Goal: Task Accomplishment & Management: Complete application form

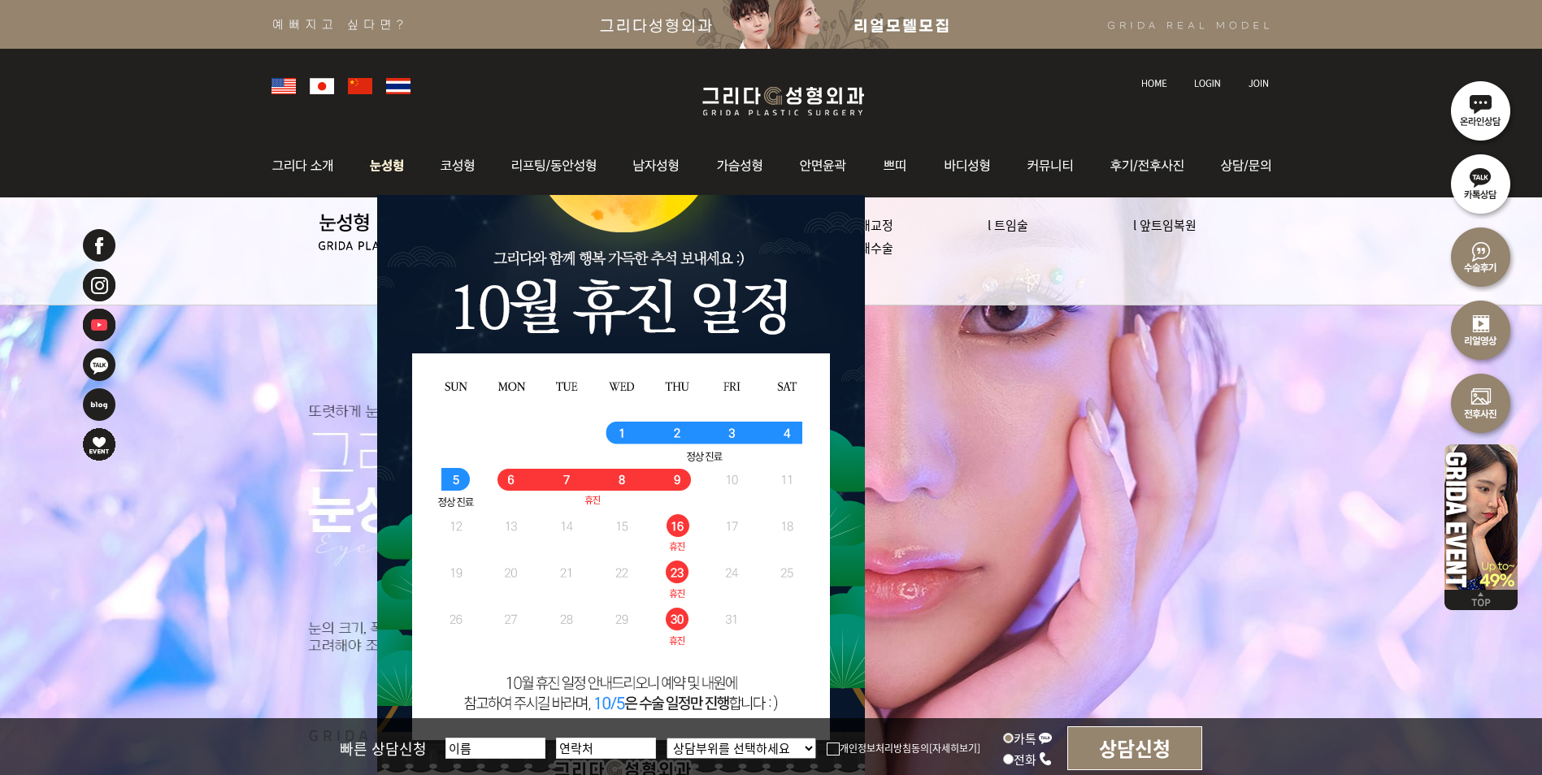
click at [378, 172] on img at bounding box center [387, 165] width 72 height 63
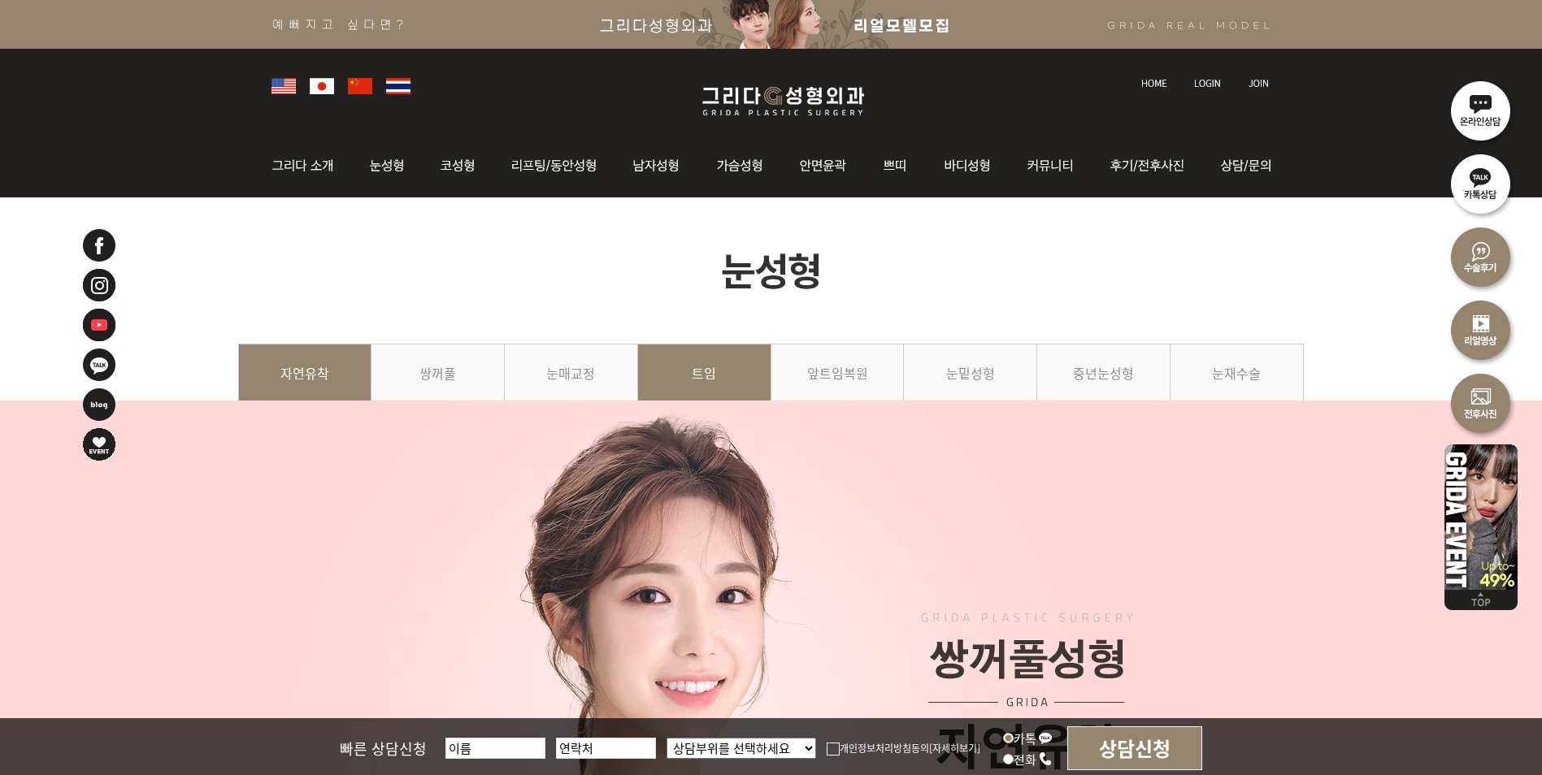
click at [687, 349] on link "트임" at bounding box center [704, 381] width 133 height 74
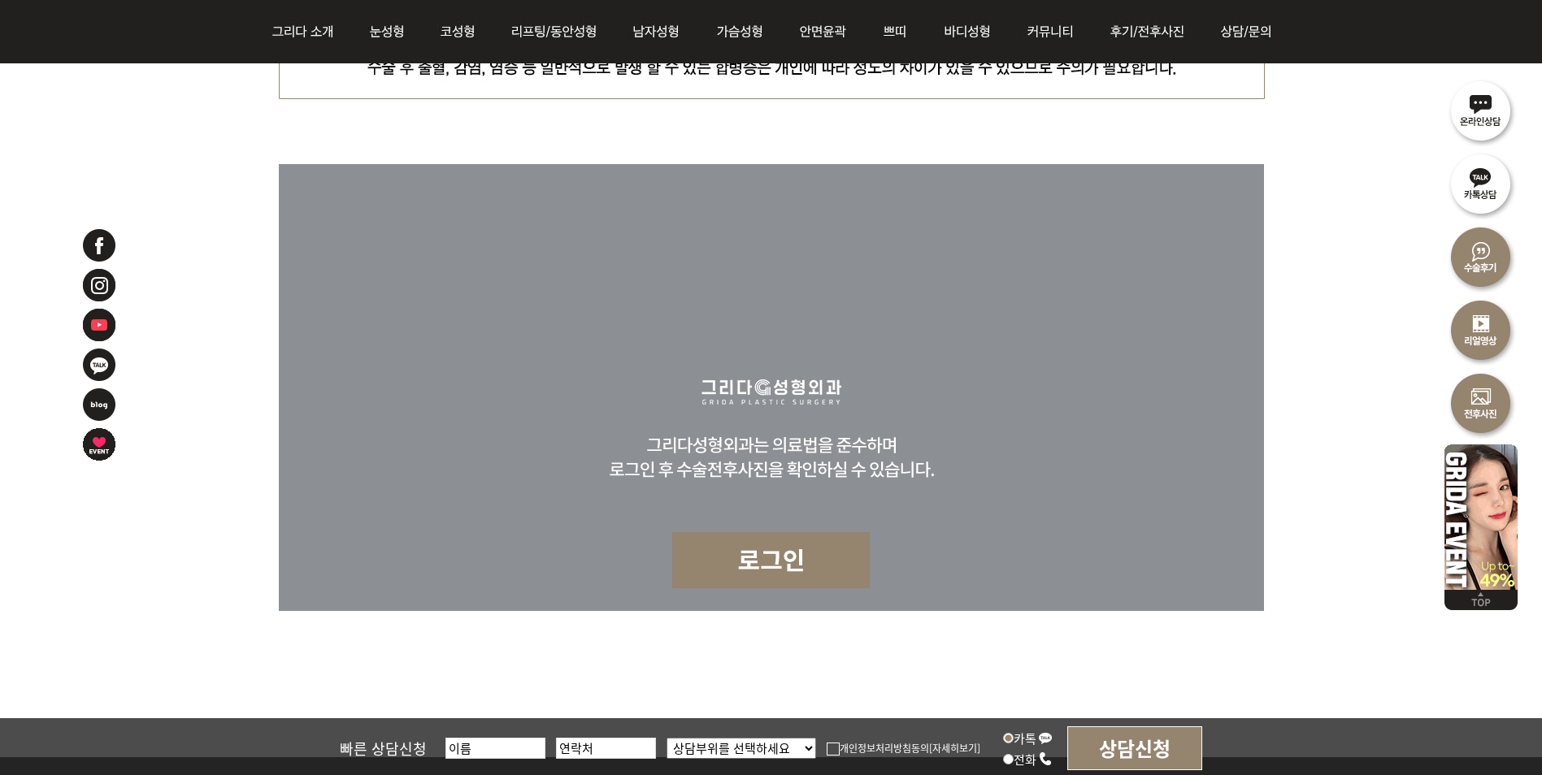
scroll to position [5527, 0]
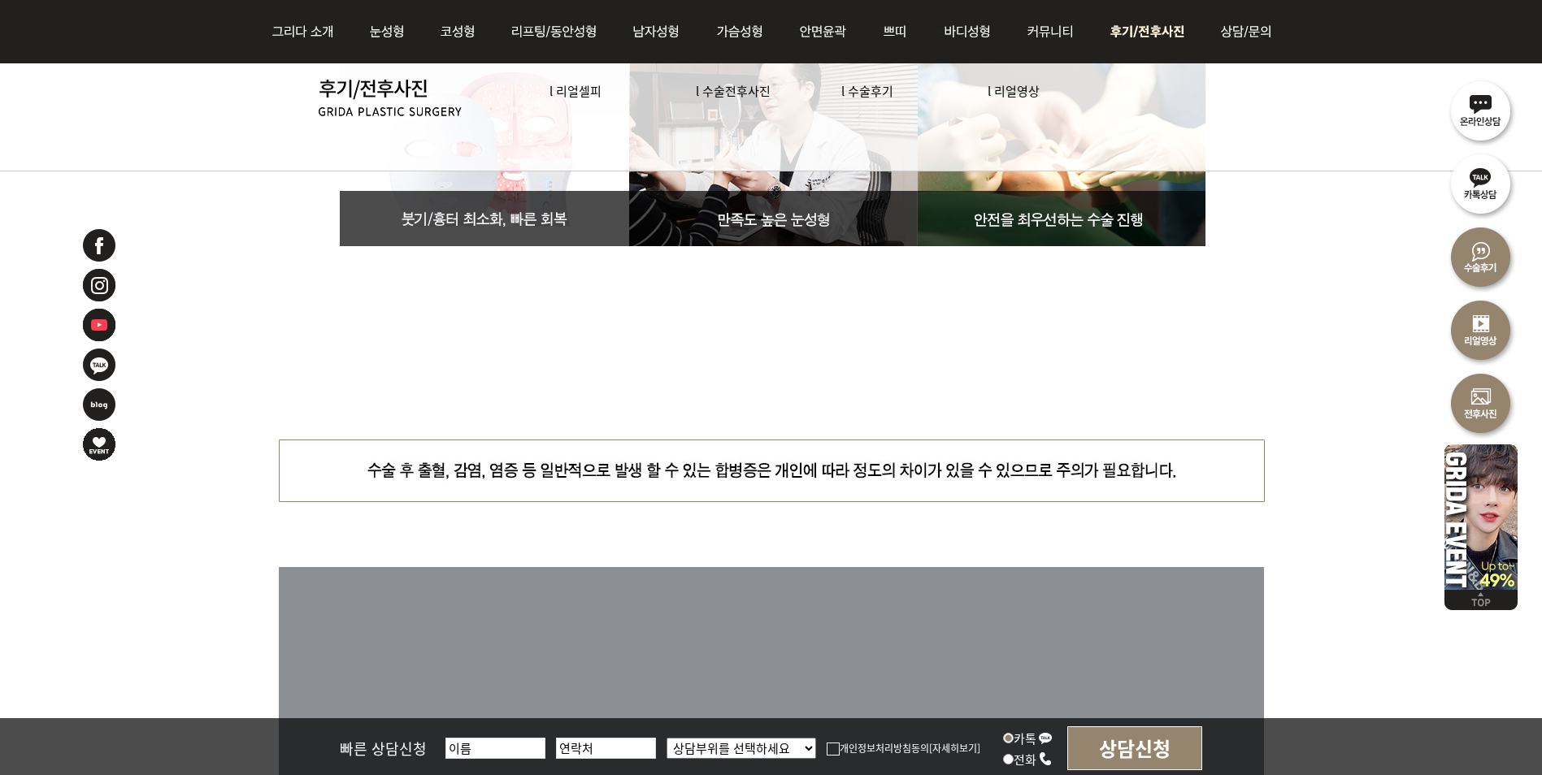
click at [715, 85] on link "l 수술전후사진" at bounding box center [733, 90] width 75 height 17
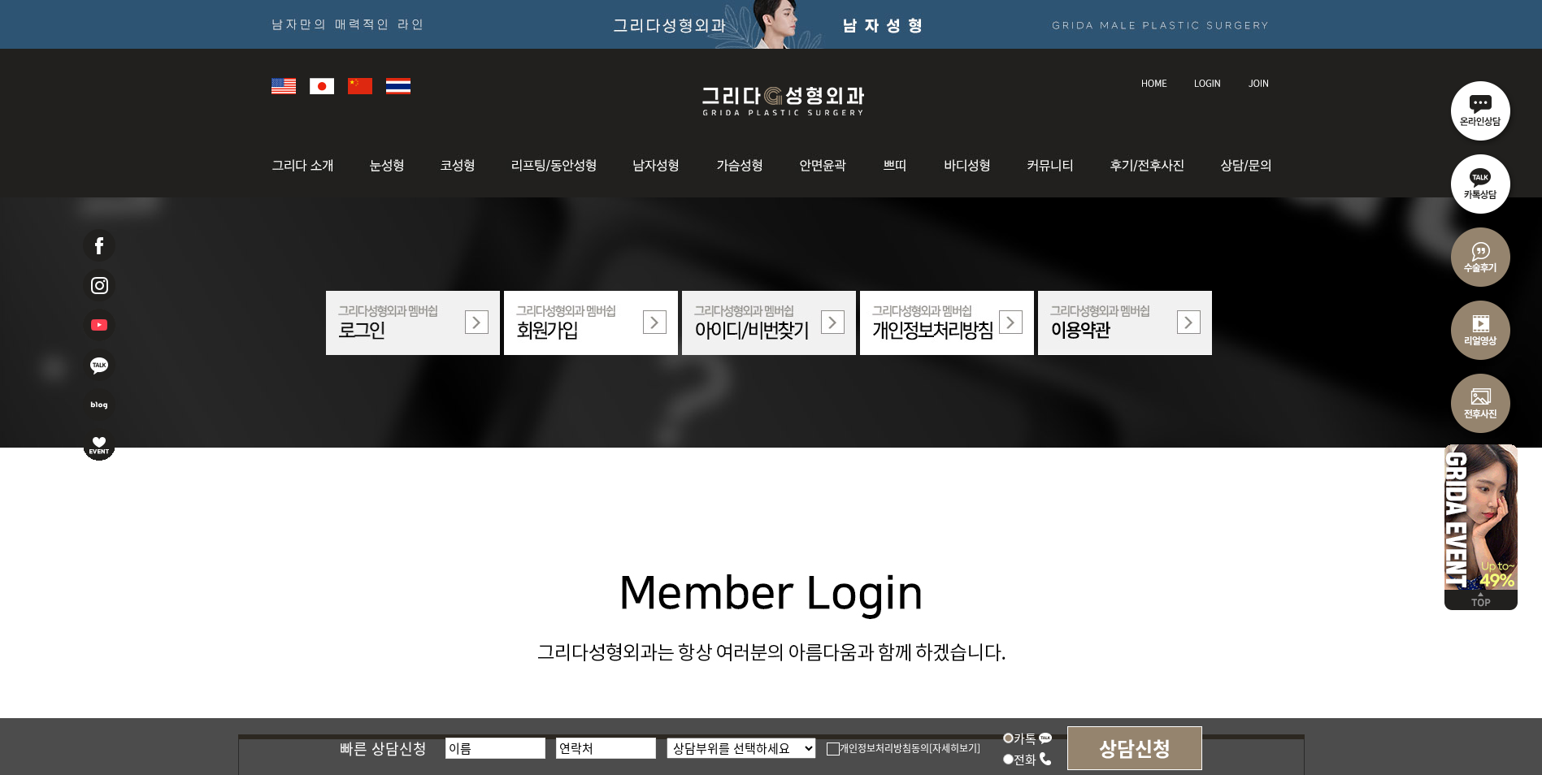
click at [645, 326] on img at bounding box center [591, 323] width 174 height 64
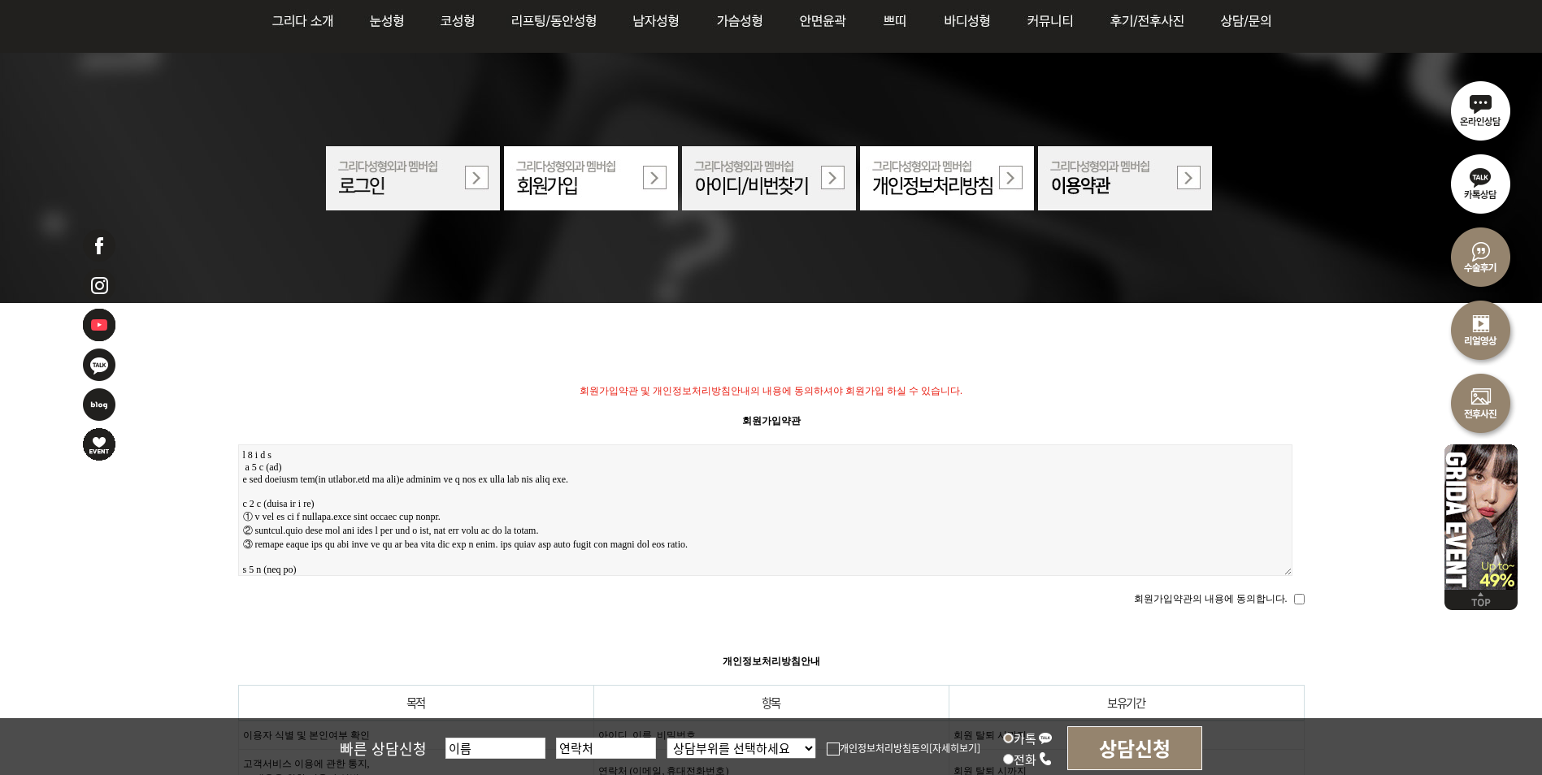
scroll to position [406, 0]
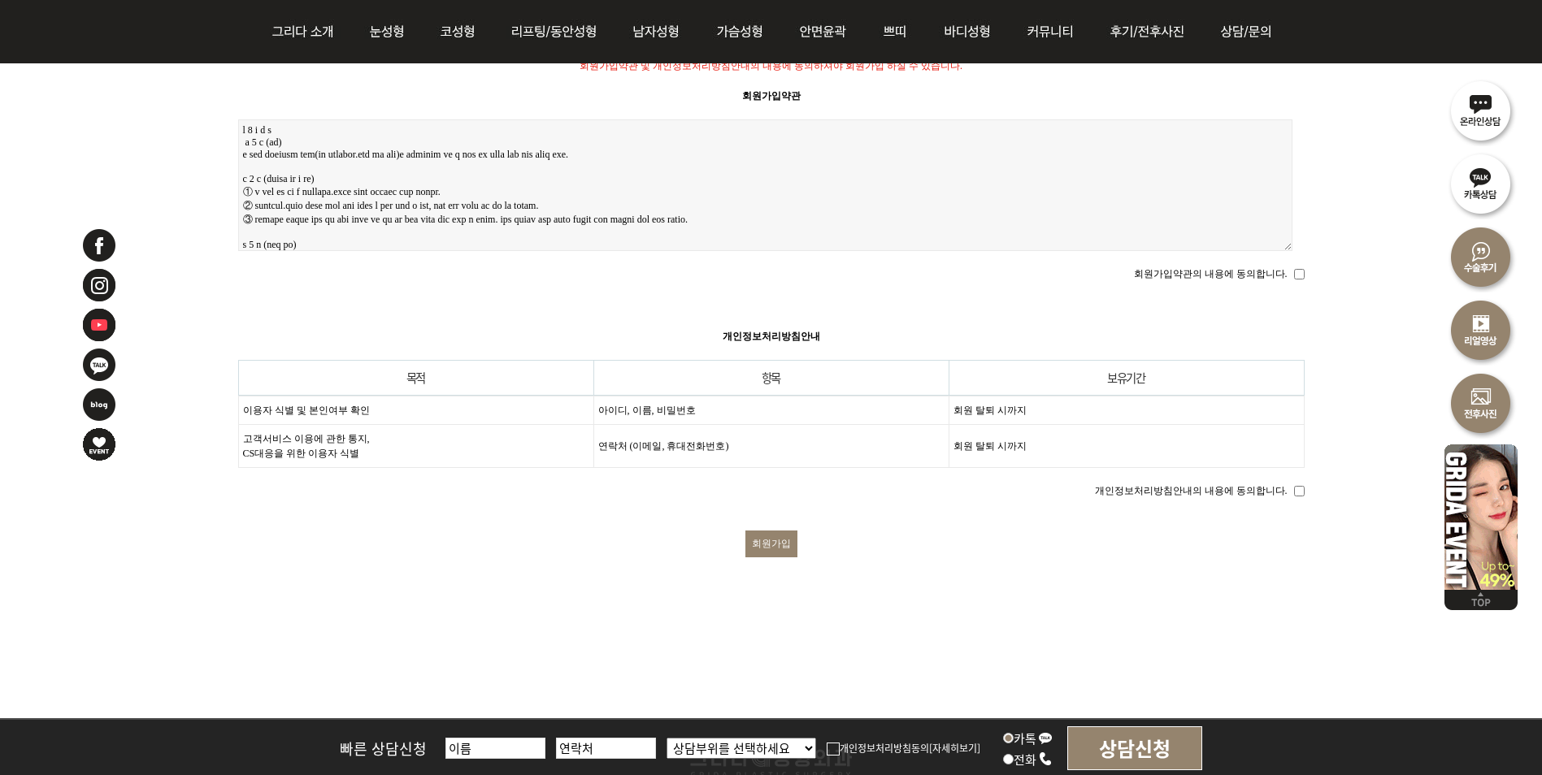
click at [789, 534] on input "회원가입" at bounding box center [771, 544] width 52 height 27
click at [1297, 274] on input "회원가입약관의 내용에 동의합니다." at bounding box center [1299, 274] width 11 height 11
checkbox input "true"
click at [1294, 486] on input "개인정보처리방침안내의 내용에 동의합니다." at bounding box center [1299, 491] width 11 height 11
checkbox input "true"
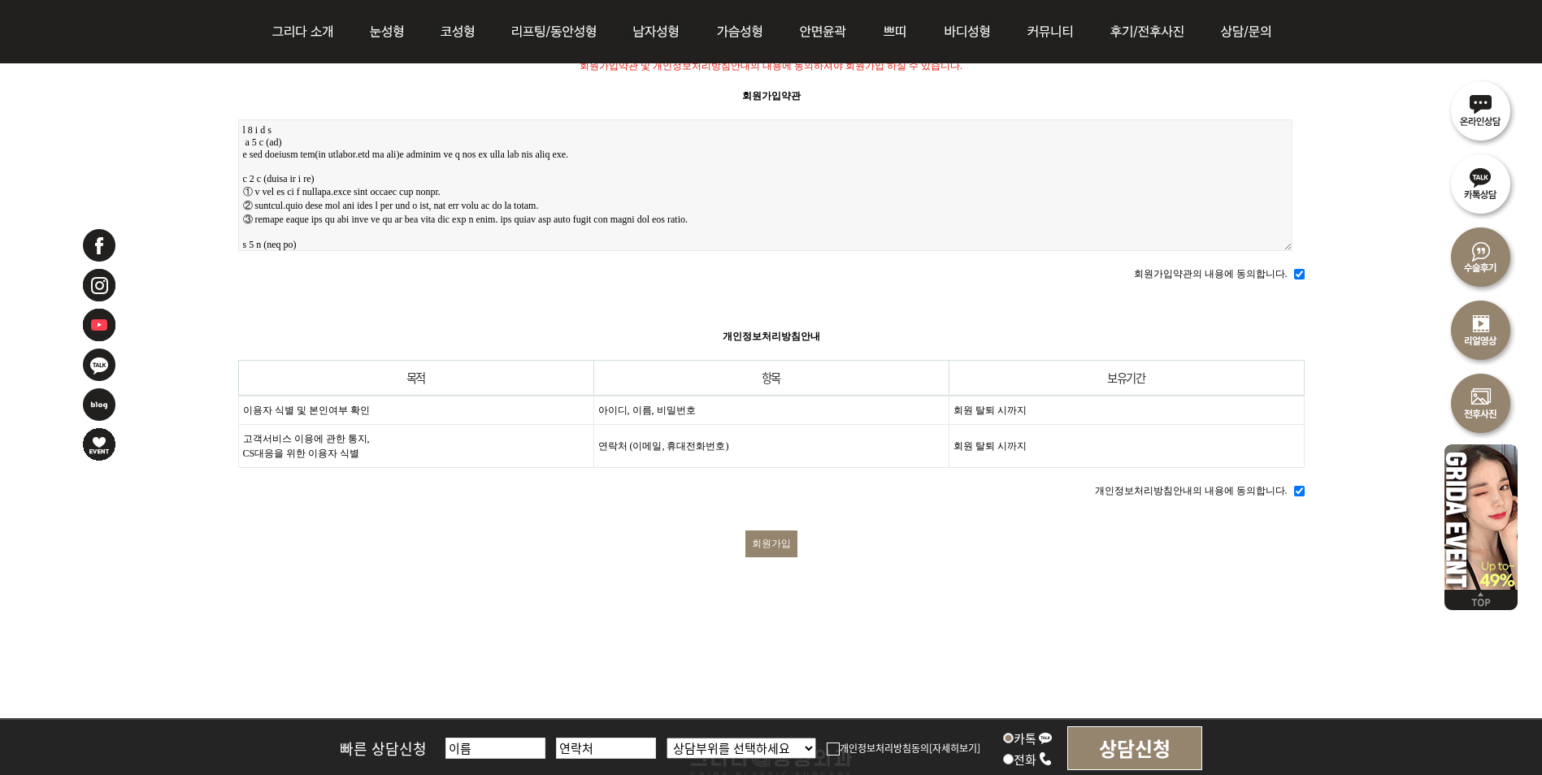
click at [983, 563] on div "회원가입" at bounding box center [771, 585] width 1066 height 108
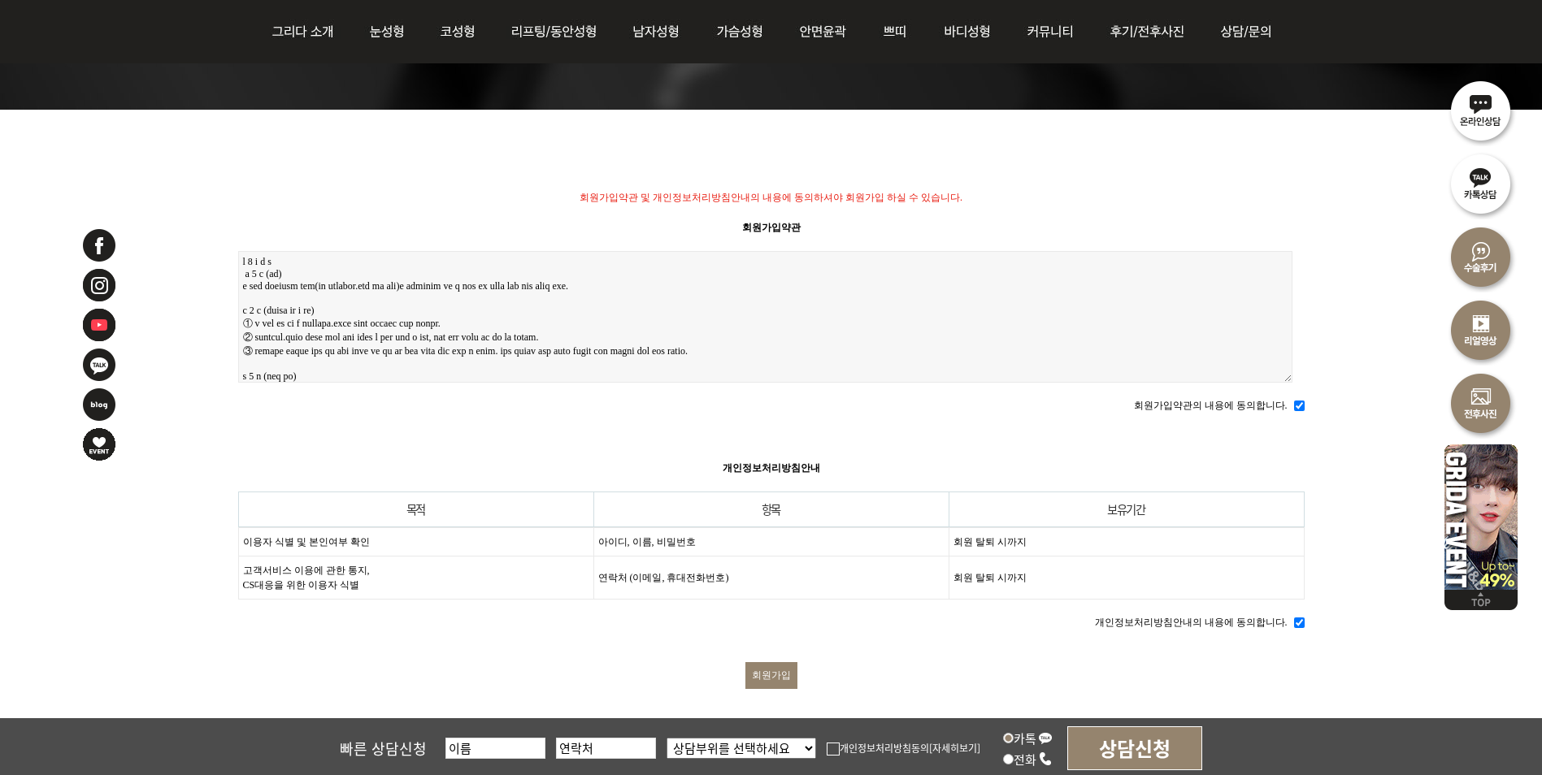
scroll to position [0, 0]
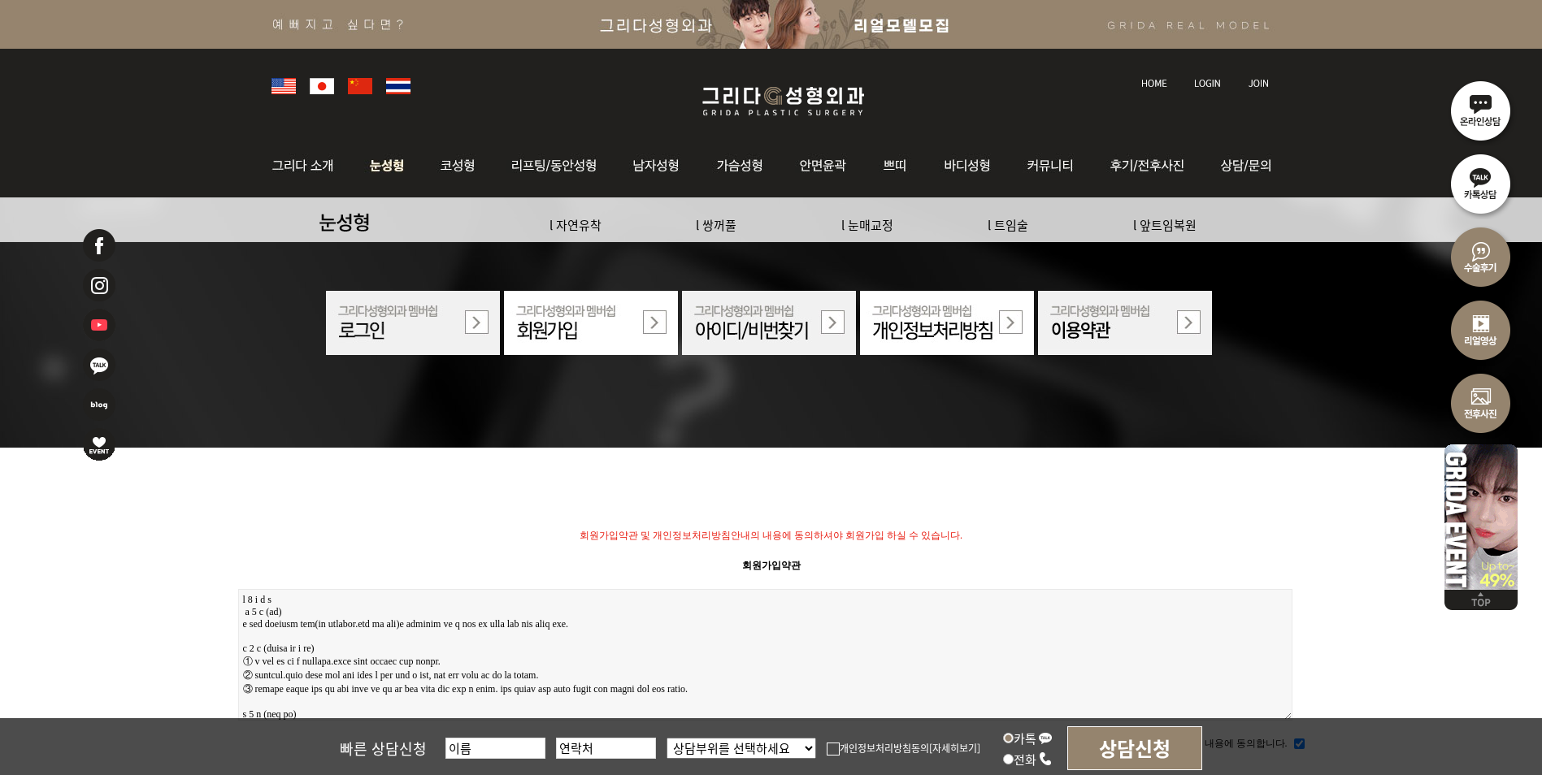
click at [367, 164] on img at bounding box center [387, 165] width 72 height 63
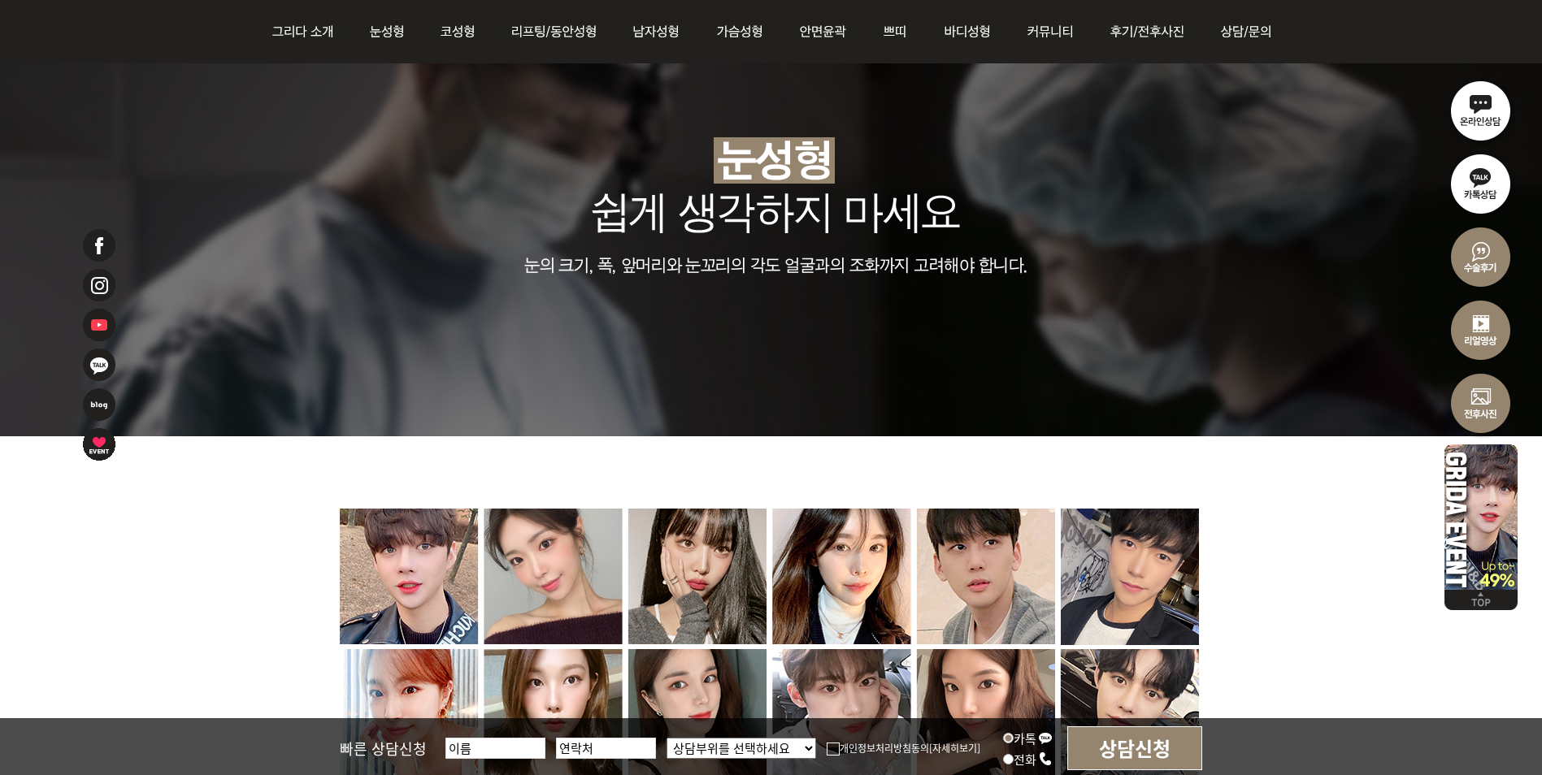
scroll to position [6503, 0]
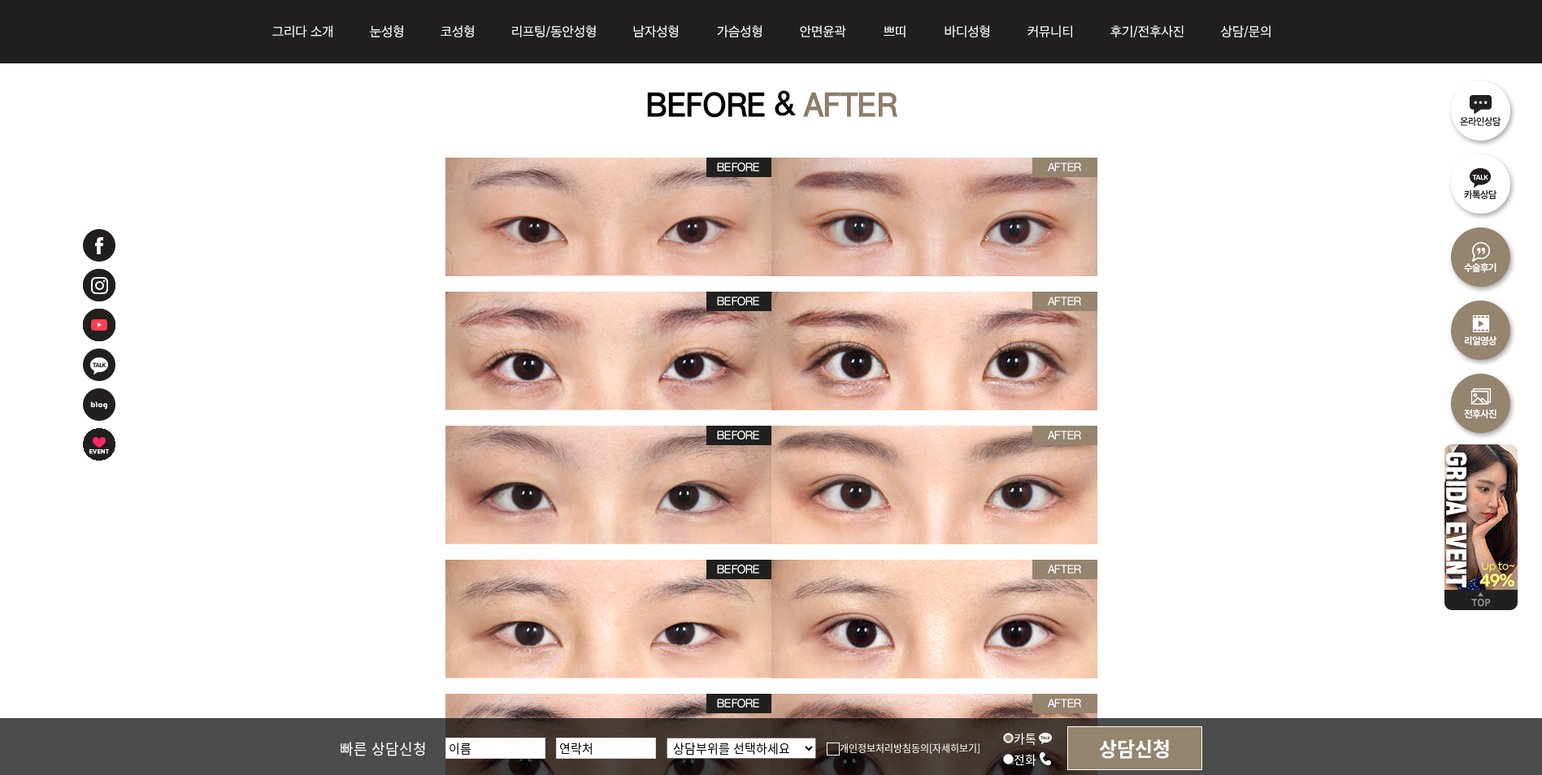
scroll to position [5121, 0]
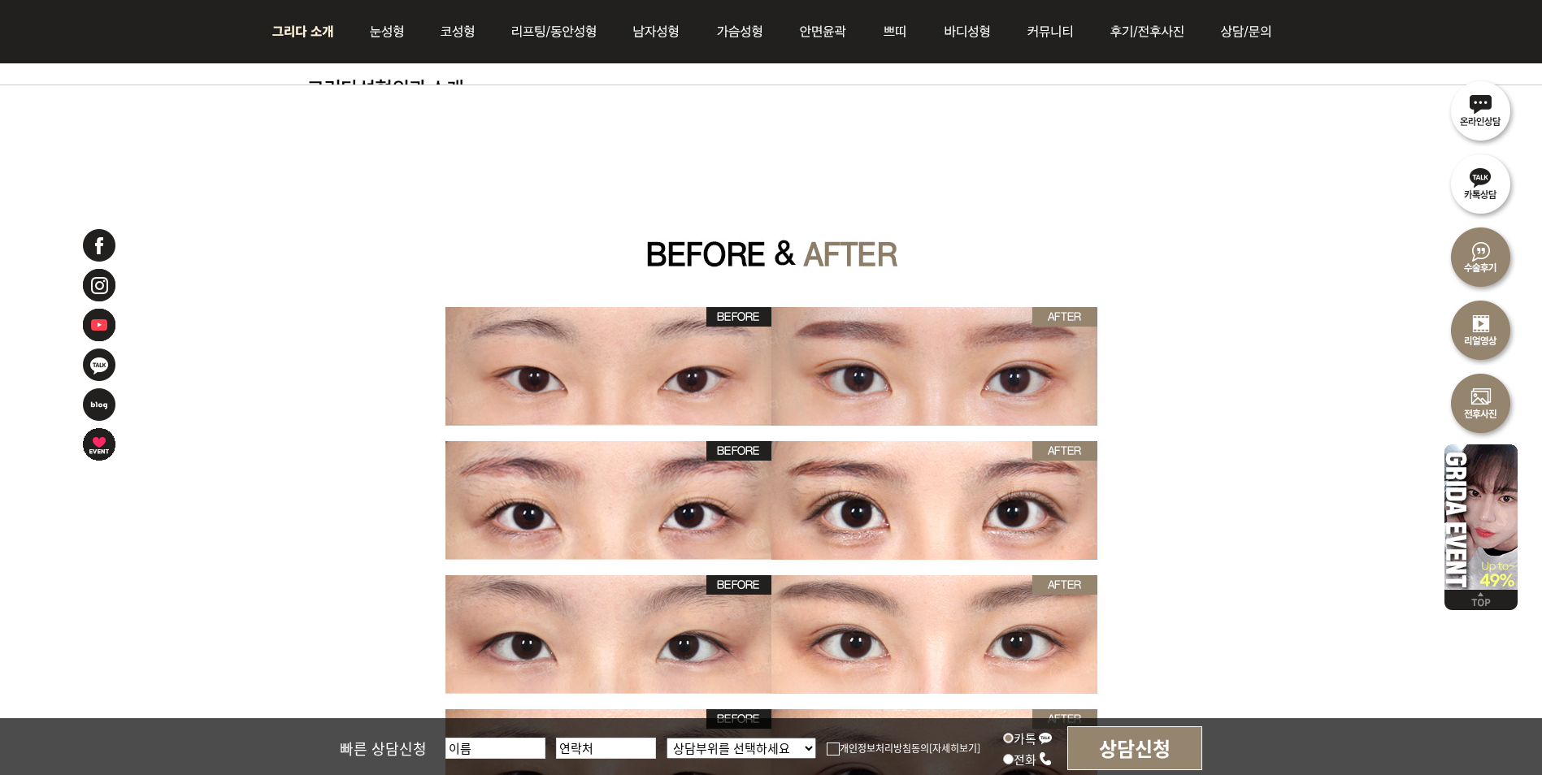
click at [316, 28] on img at bounding box center [307, 31] width 88 height 63
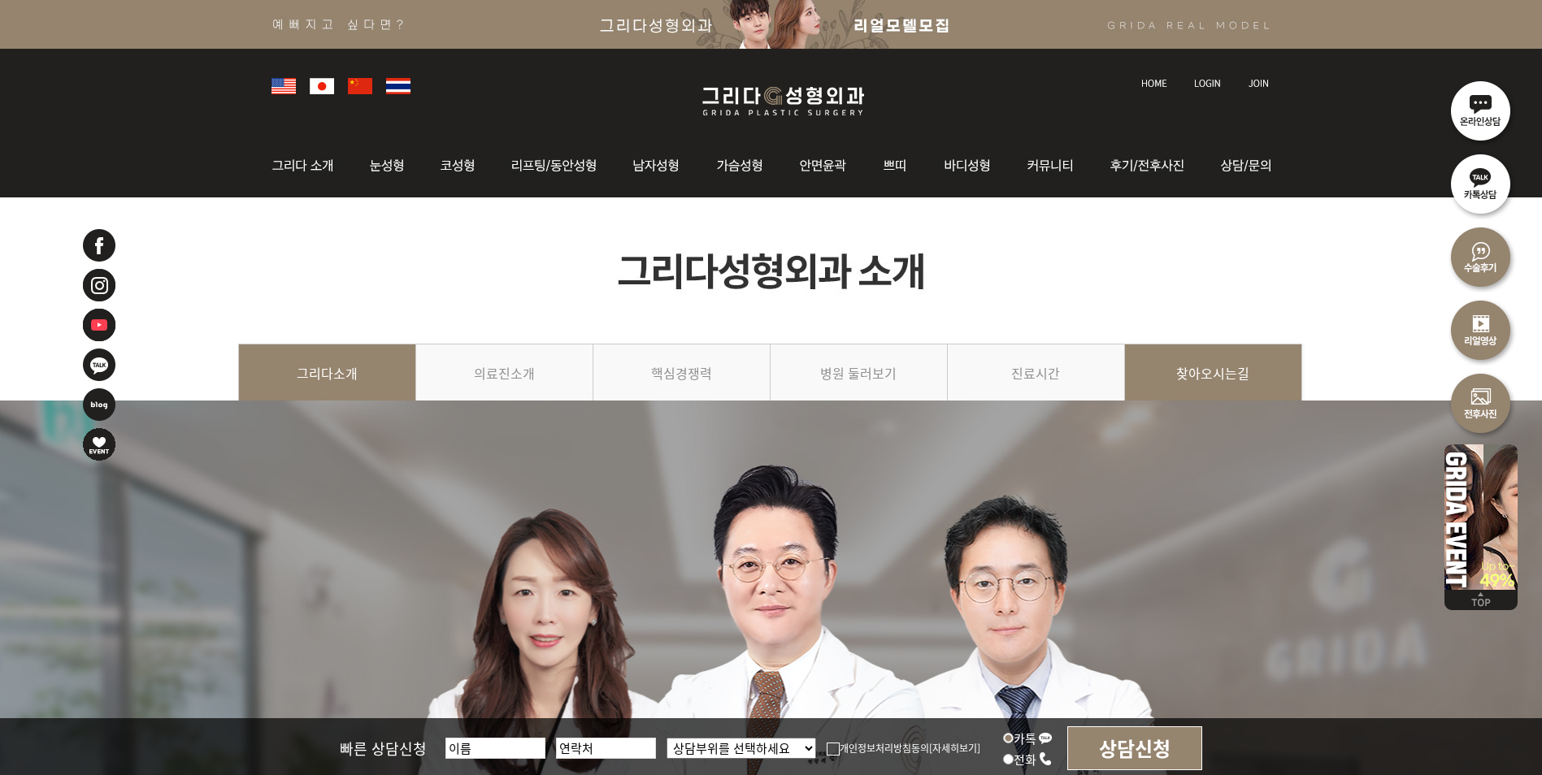
click at [1196, 381] on link "찾아오시는길" at bounding box center [1213, 381] width 177 height 74
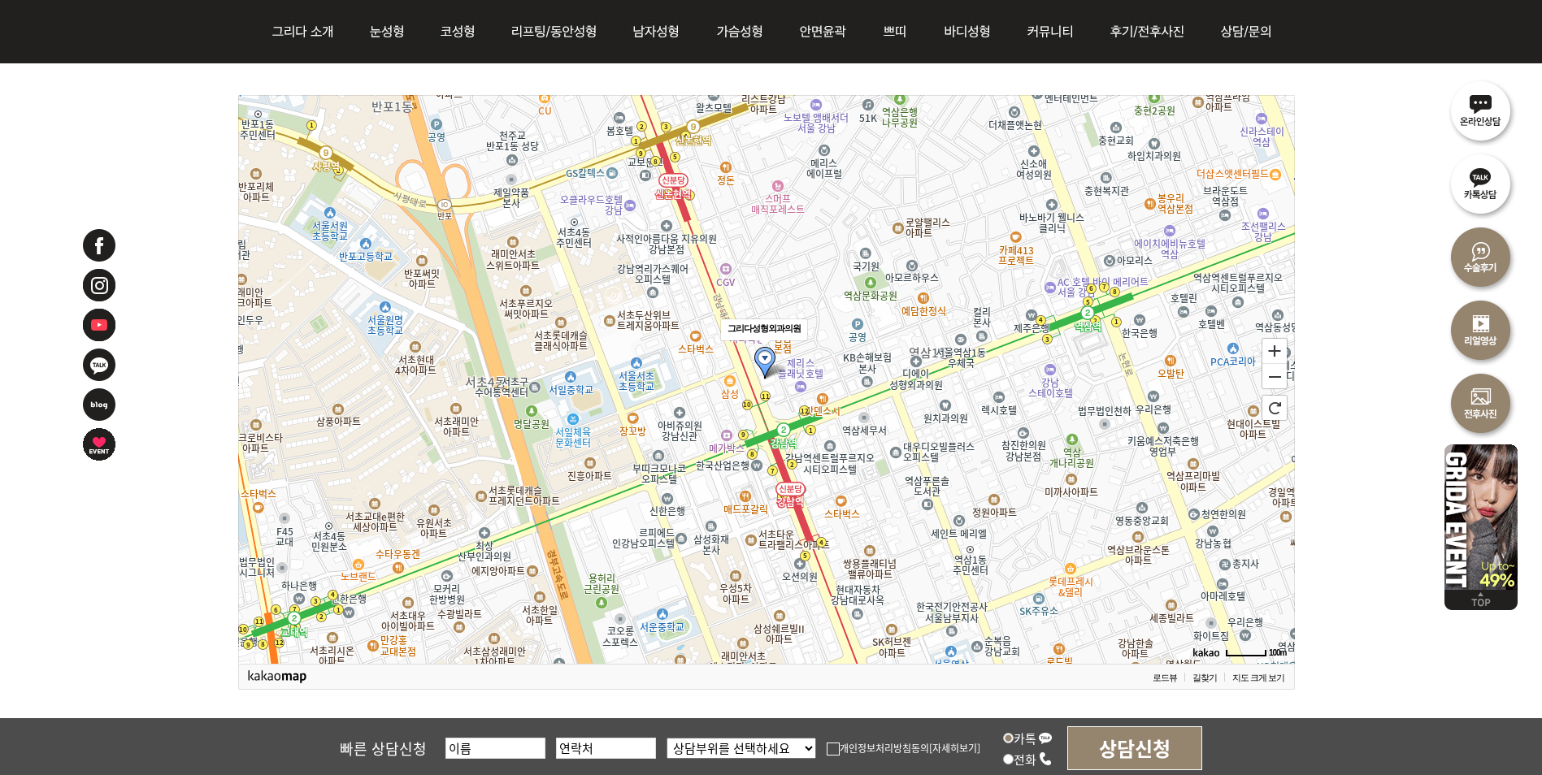
scroll to position [1788, 0]
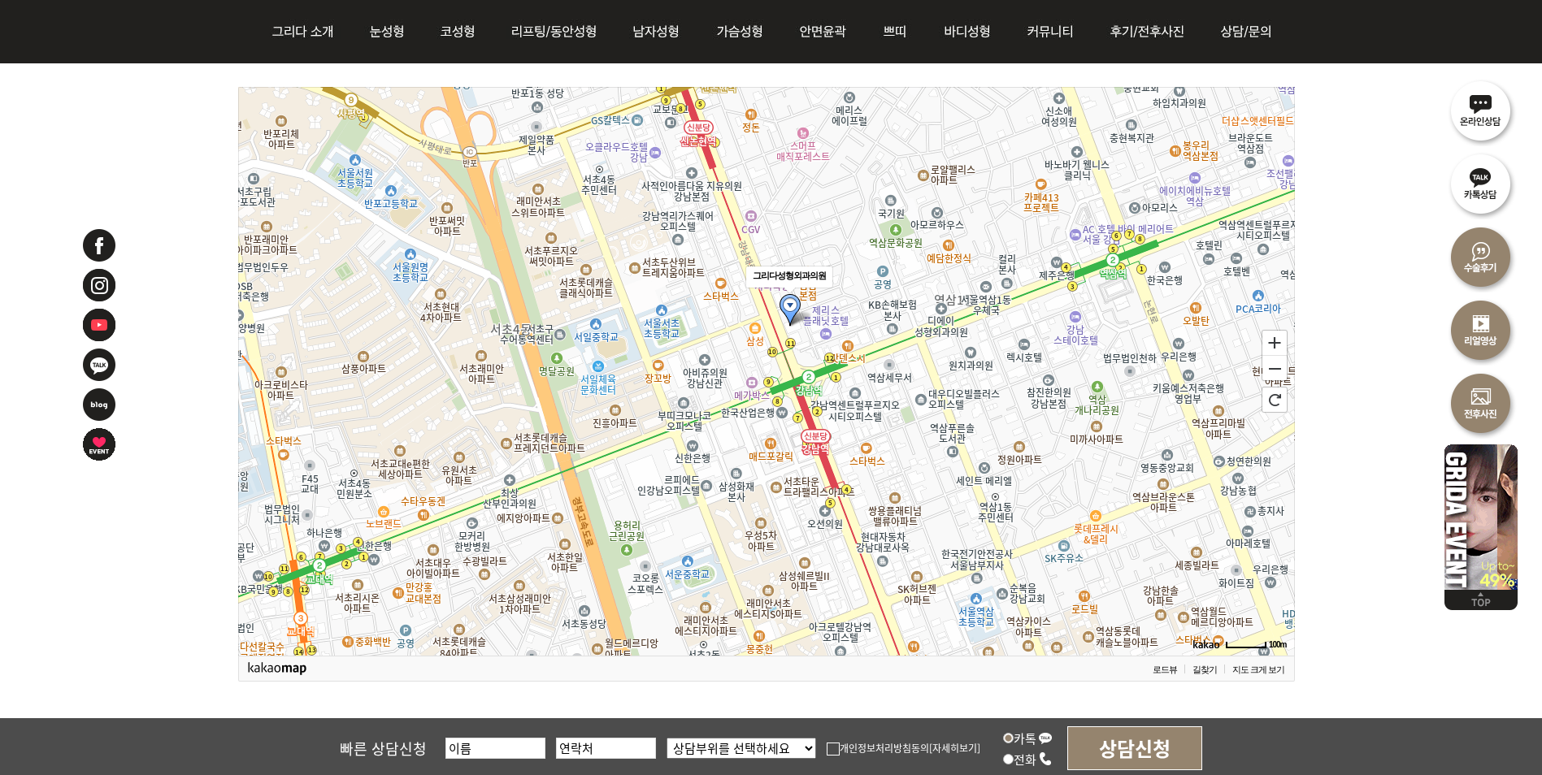
drag, startPoint x: 1022, startPoint y: 493, endPoint x: 1047, endPoint y: 449, distance: 51.3
click at [1047, 449] on icon at bounding box center [792, 326] width 5284 height 2845
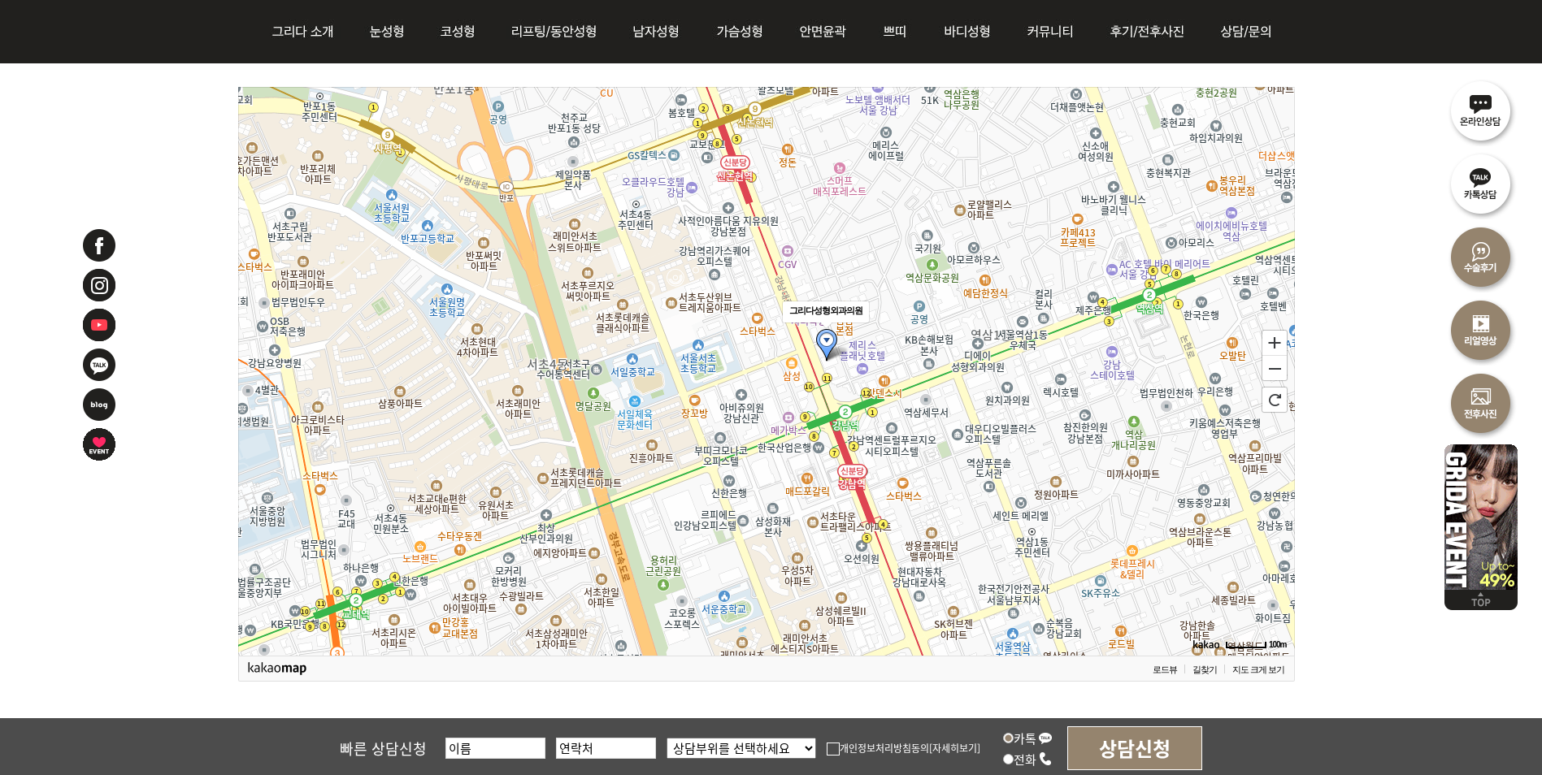
drag, startPoint x: 1007, startPoint y: 366, endPoint x: 958, endPoint y: 396, distance: 57.3
click at [958, 396] on icon at bounding box center [735, 395] width 5284 height 2845
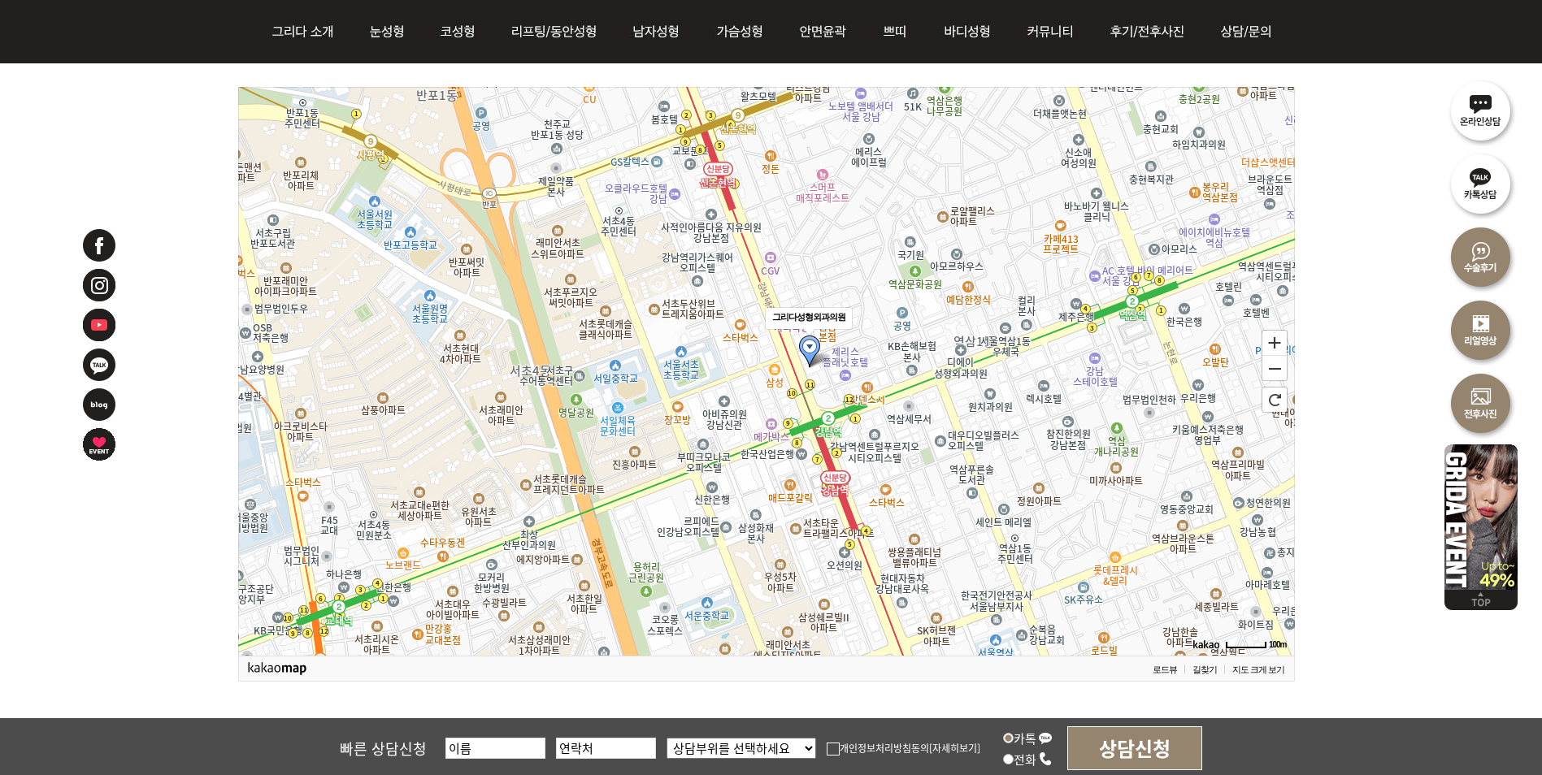
click at [1356, 293] on div "그리다성형외과의원 100m 확대 축소 초기화 로드뷰 길찾기 지도 크게 보기" at bounding box center [771, 398] width 1542 height 3699
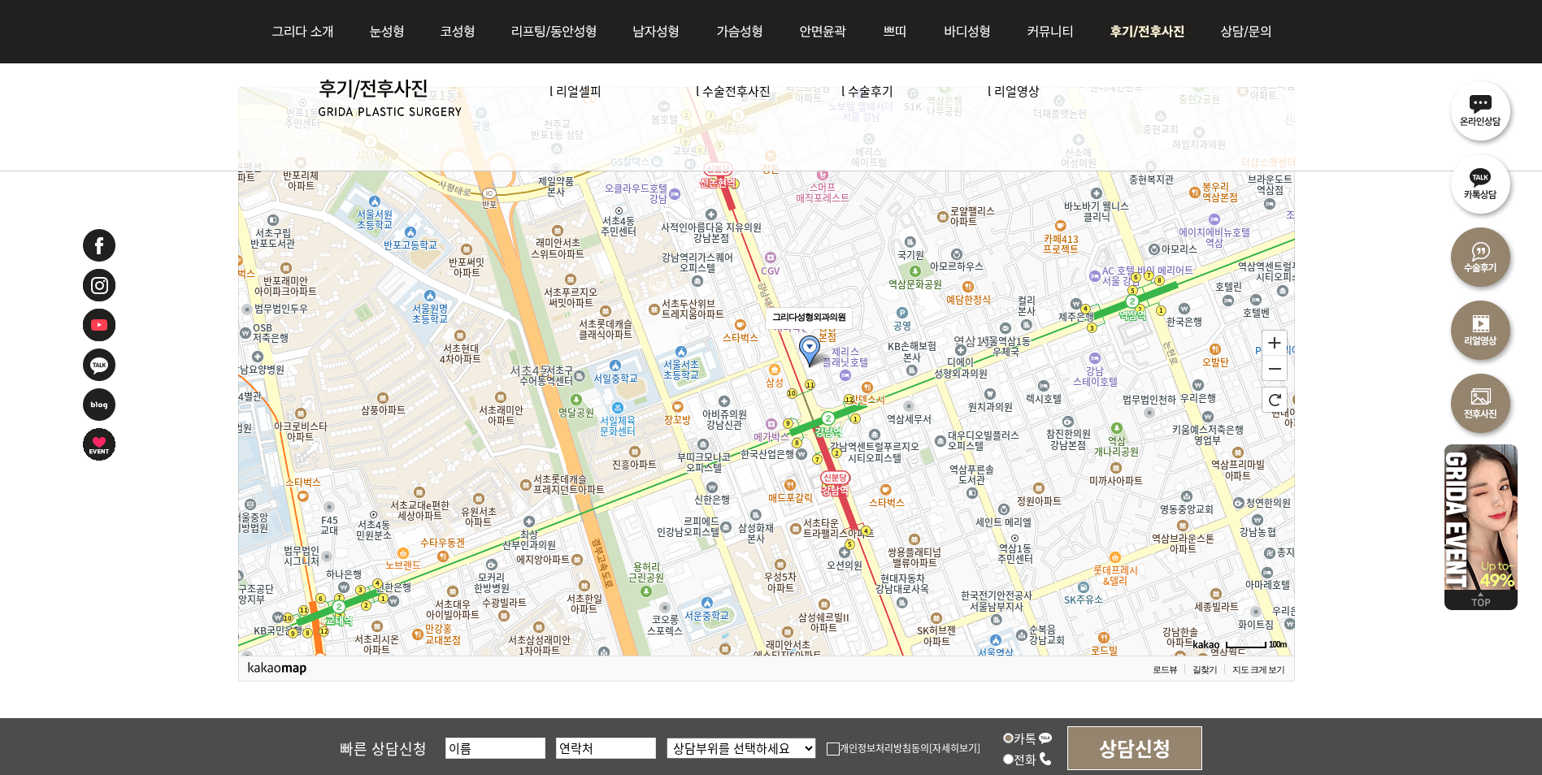
click at [1140, 40] on img at bounding box center [1149, 31] width 113 height 63
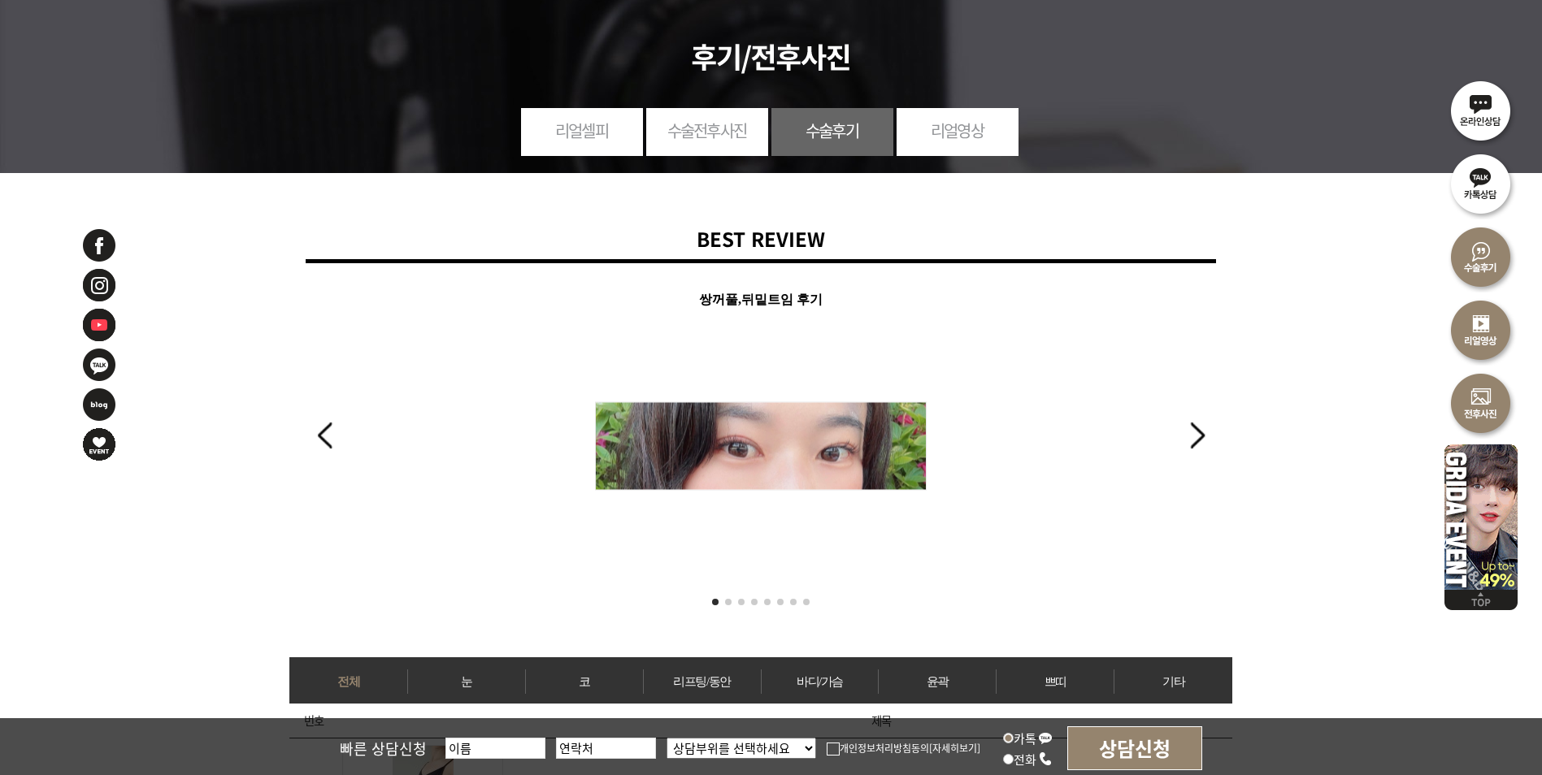
scroll to position [406, 0]
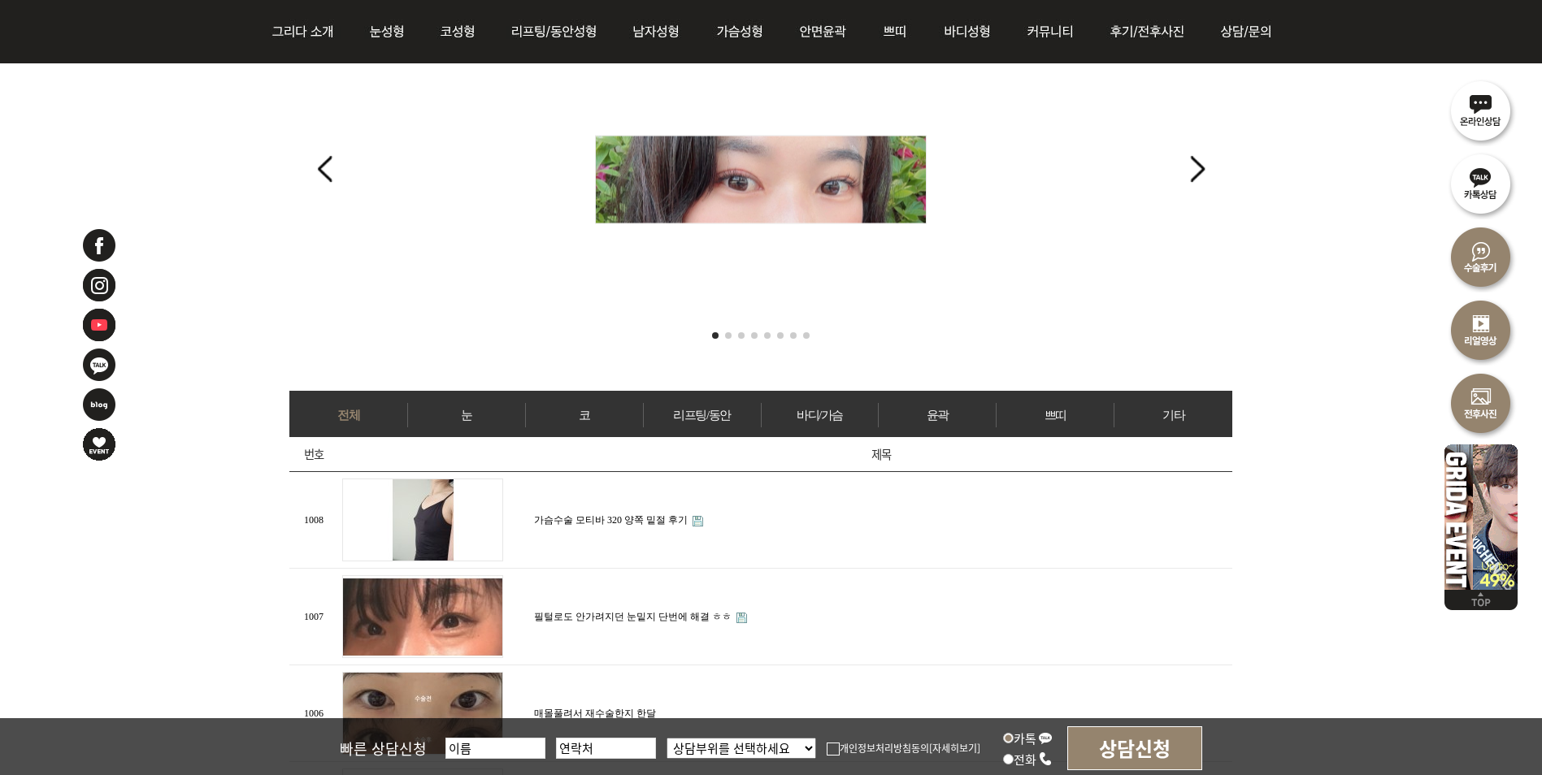
click at [463, 414] on link "눈" at bounding box center [466, 415] width 117 height 24
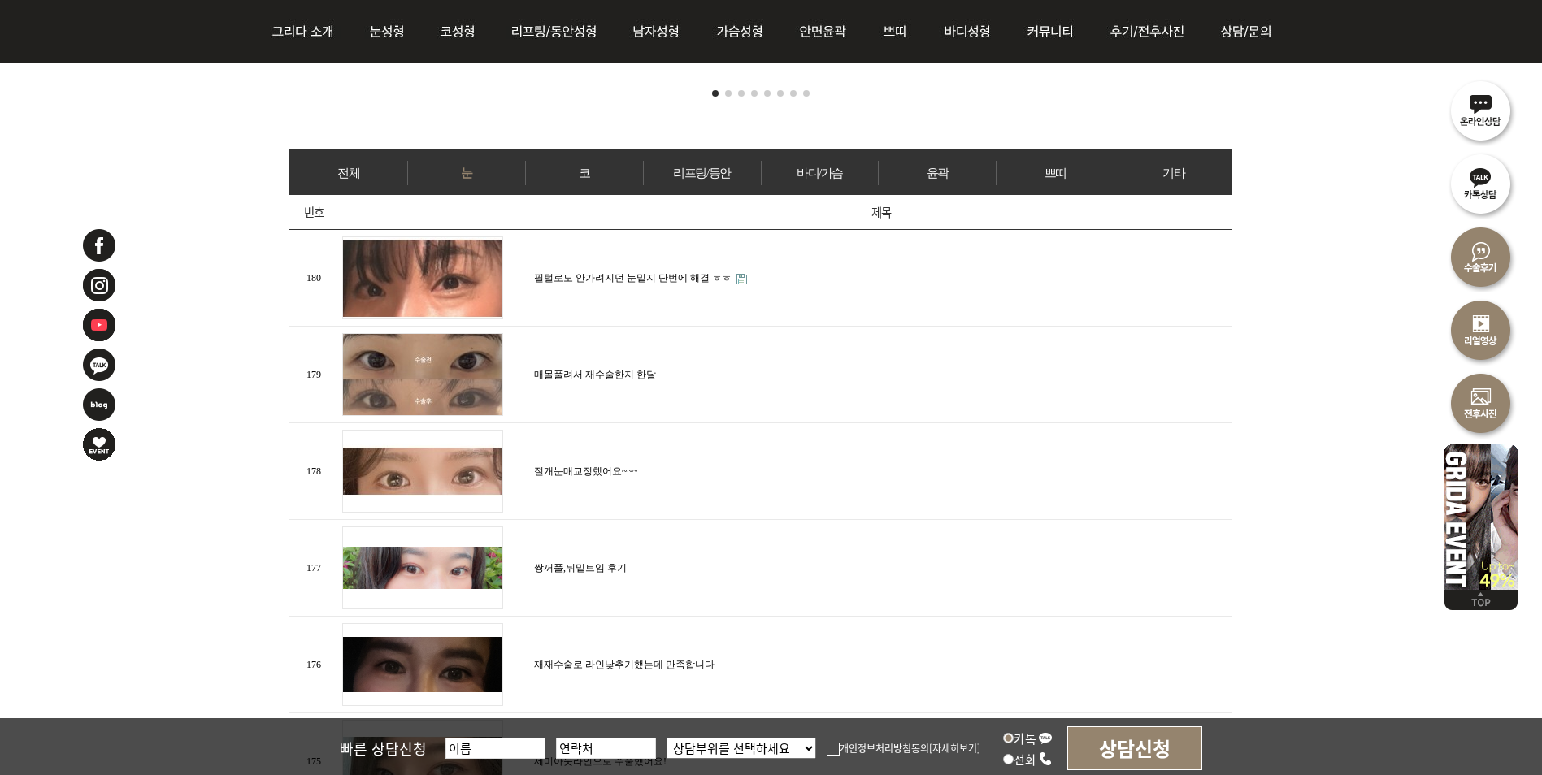
scroll to position [650, 0]
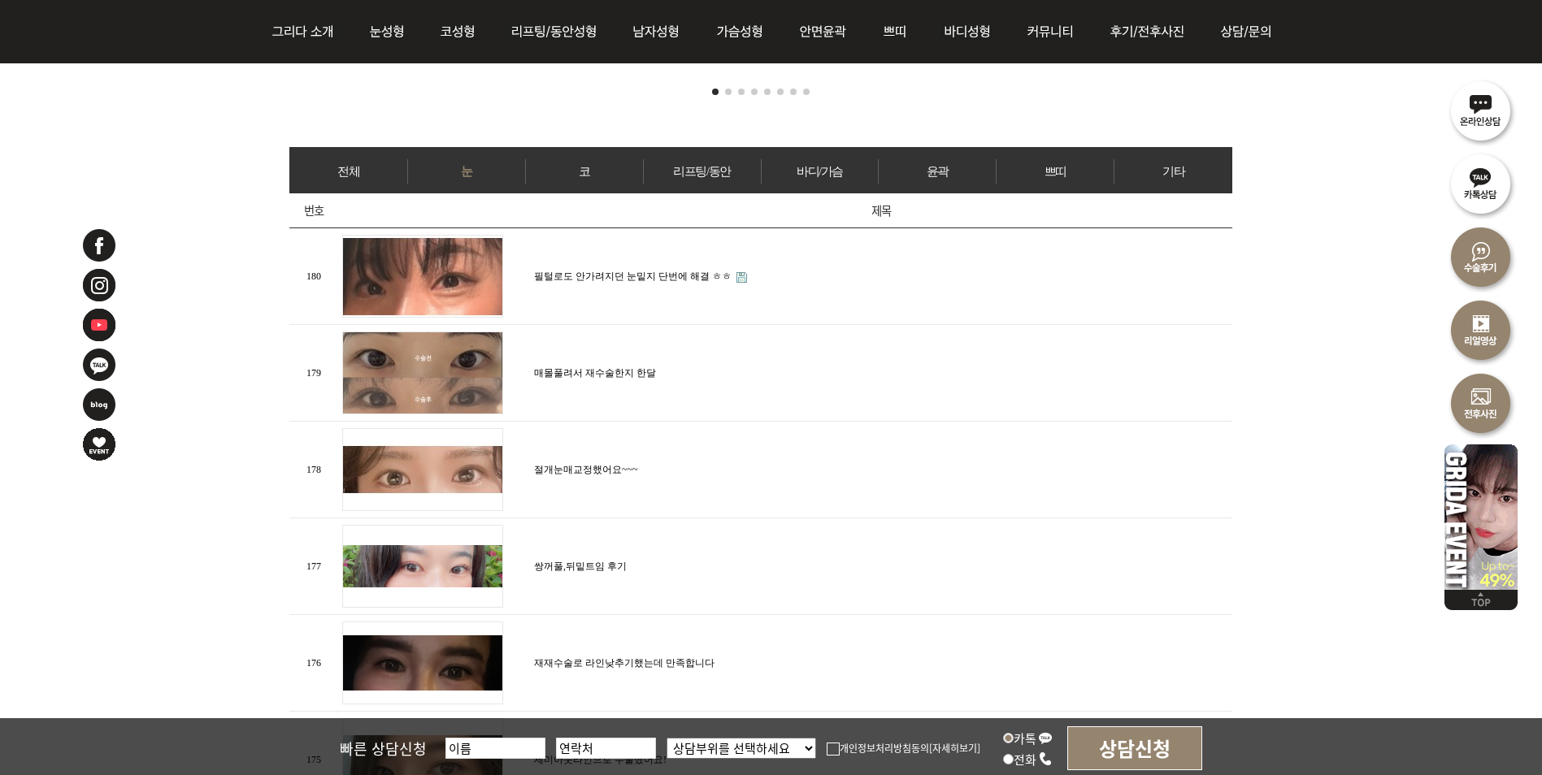
click at [452, 554] on img at bounding box center [422, 566] width 161 height 83
drag, startPoint x: 540, startPoint y: 551, endPoint x: 557, endPoint y: 559, distance: 18.9
click at [545, 554] on td "쌍꺼풀,뒤밑트임 후기" at bounding box center [881, 567] width 702 height 97
click at [557, 561] on link "쌍꺼풀,뒤밑트임 후기" at bounding box center [580, 566] width 93 height 11
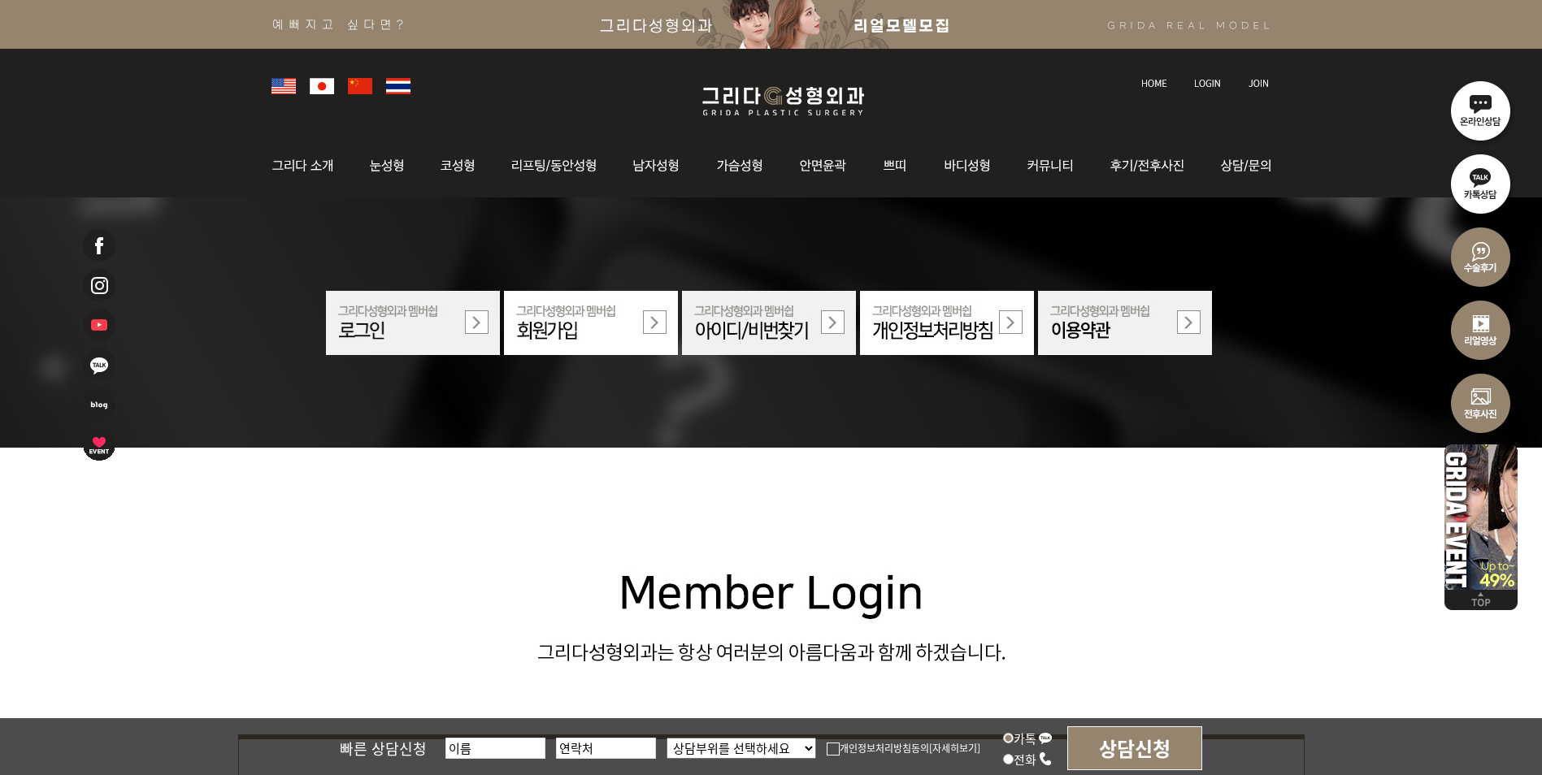
click at [1250, 80] on img at bounding box center [1258, 83] width 21 height 9
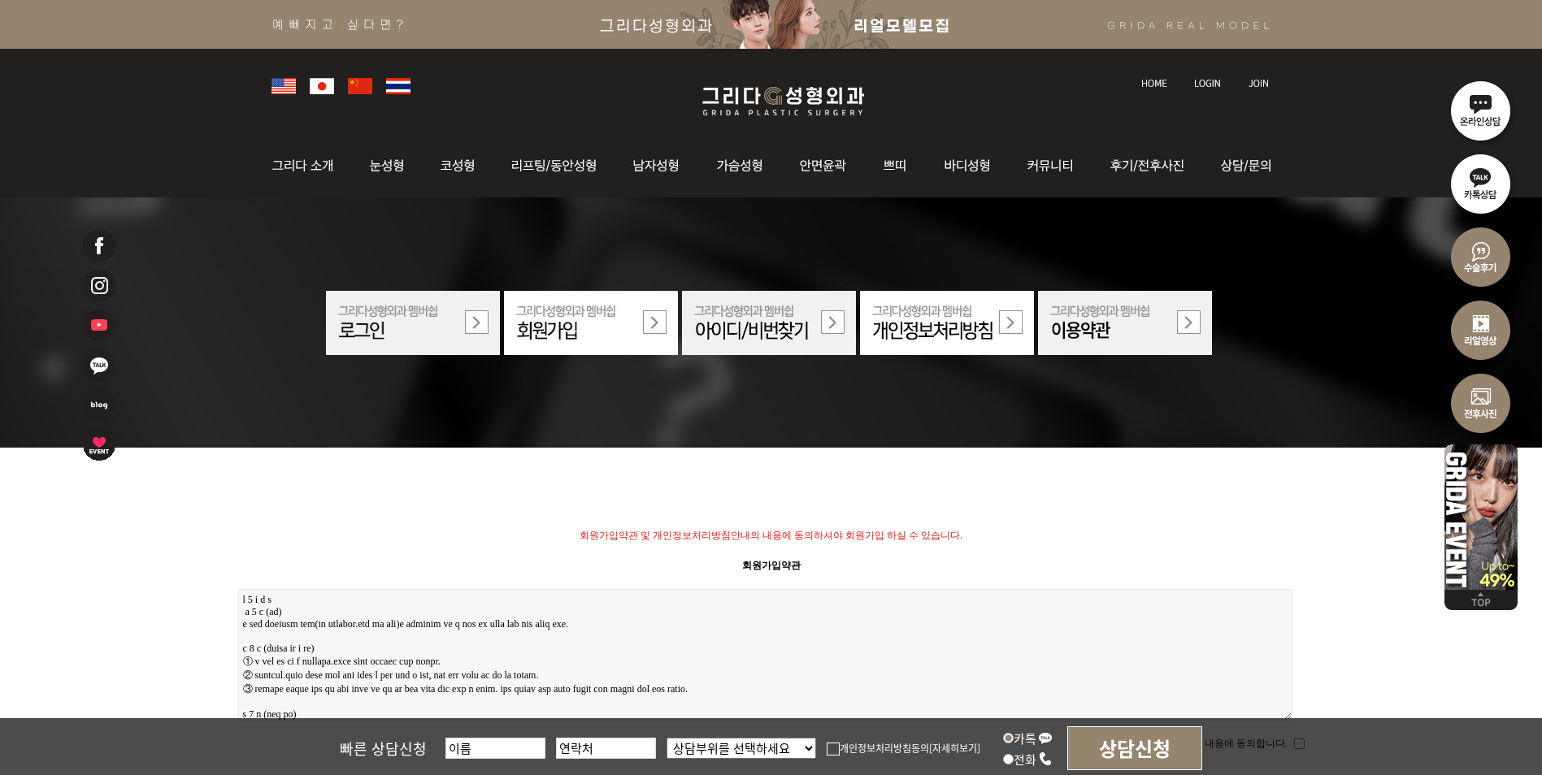
click at [663, 319] on img at bounding box center [591, 323] width 174 height 64
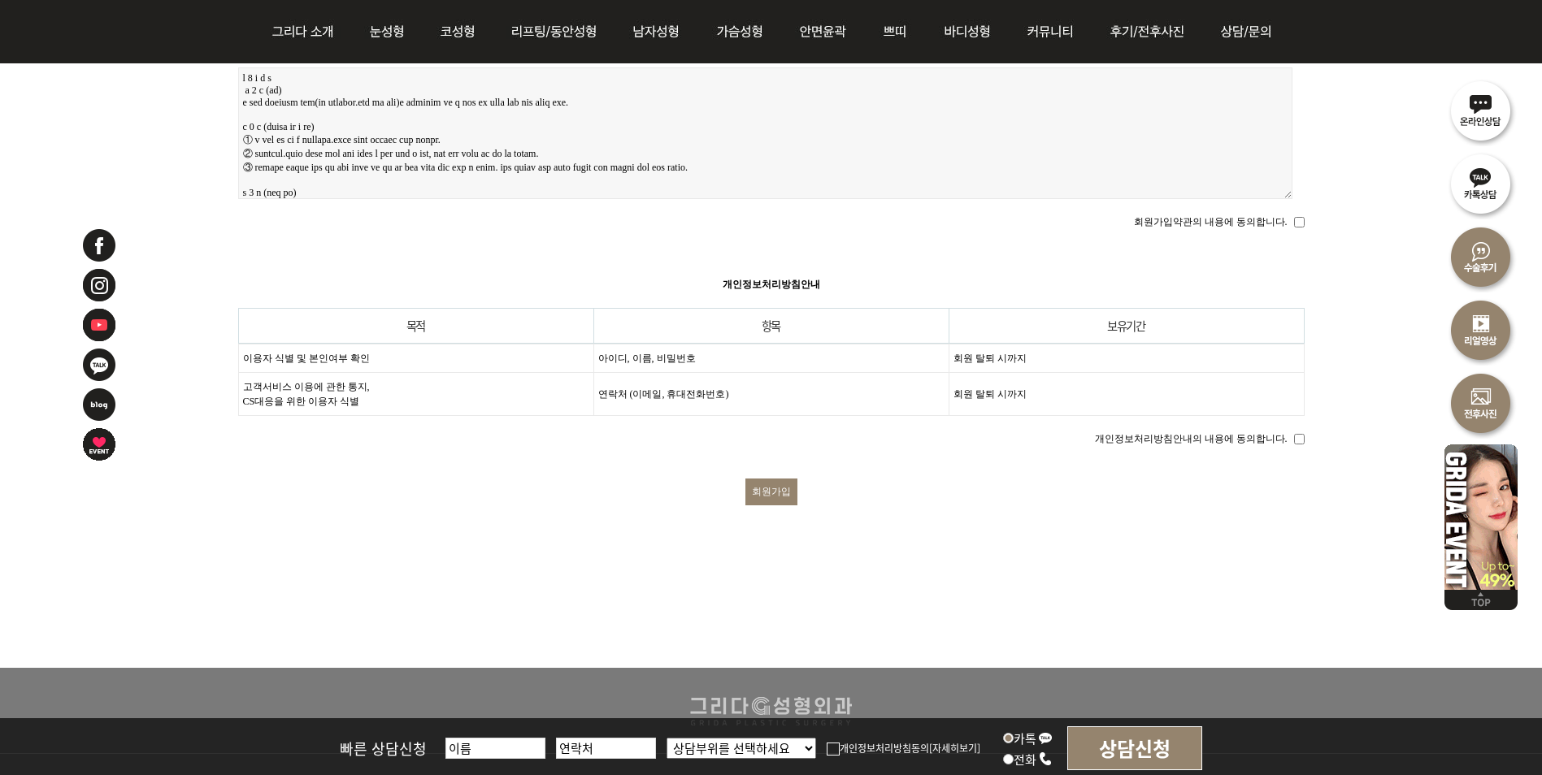
scroll to position [488, 0]
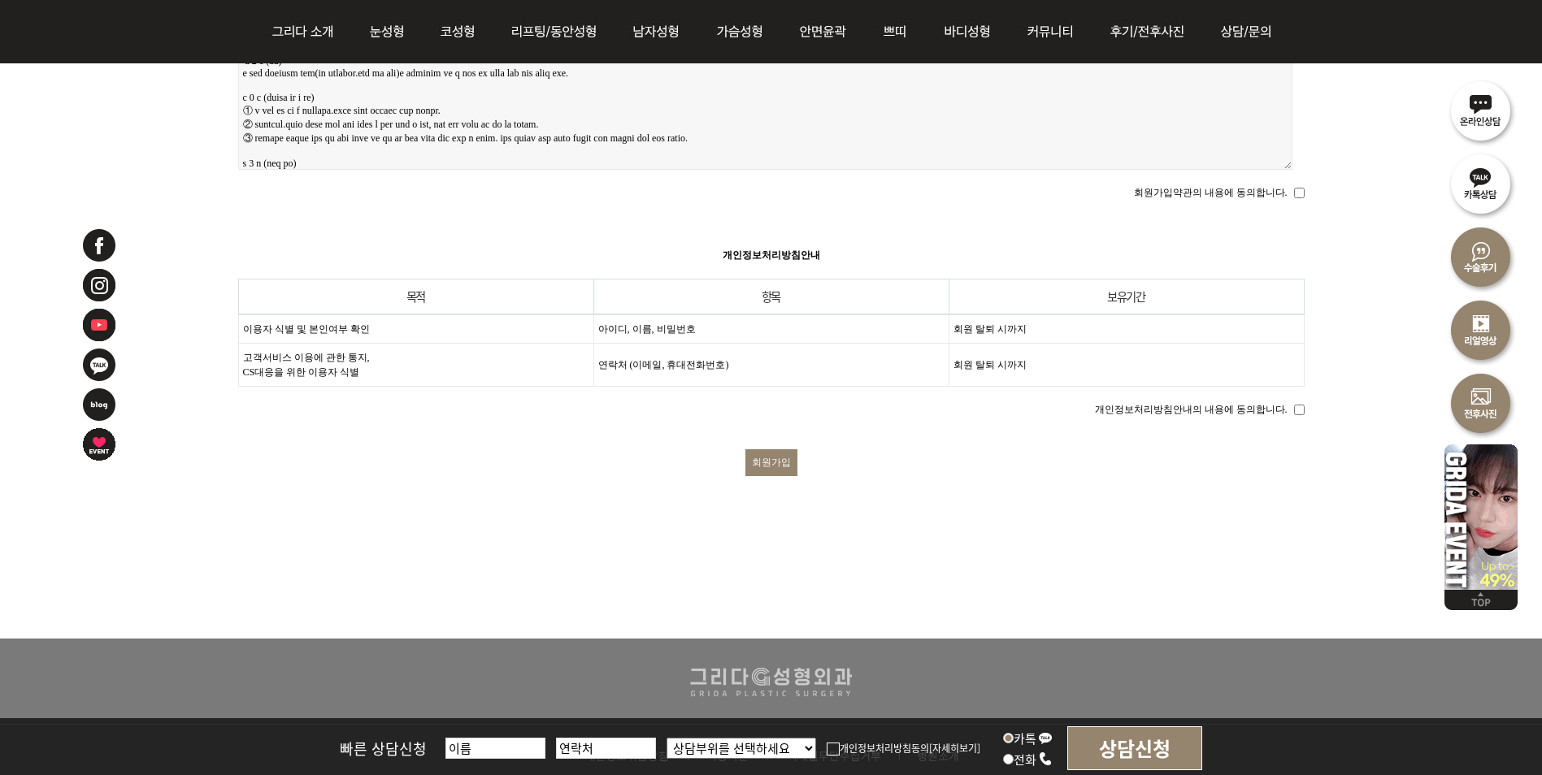
click at [1297, 188] on input "회원가입약관의 내용에 동의합니다." at bounding box center [1299, 193] width 11 height 11
checkbox input "true"
click at [1300, 405] on input "개인정보처리방침안내의 내용에 동의합니다." at bounding box center [1299, 410] width 11 height 11
checkbox input "true"
click at [772, 450] on input "회원가입" at bounding box center [771, 463] width 52 height 27
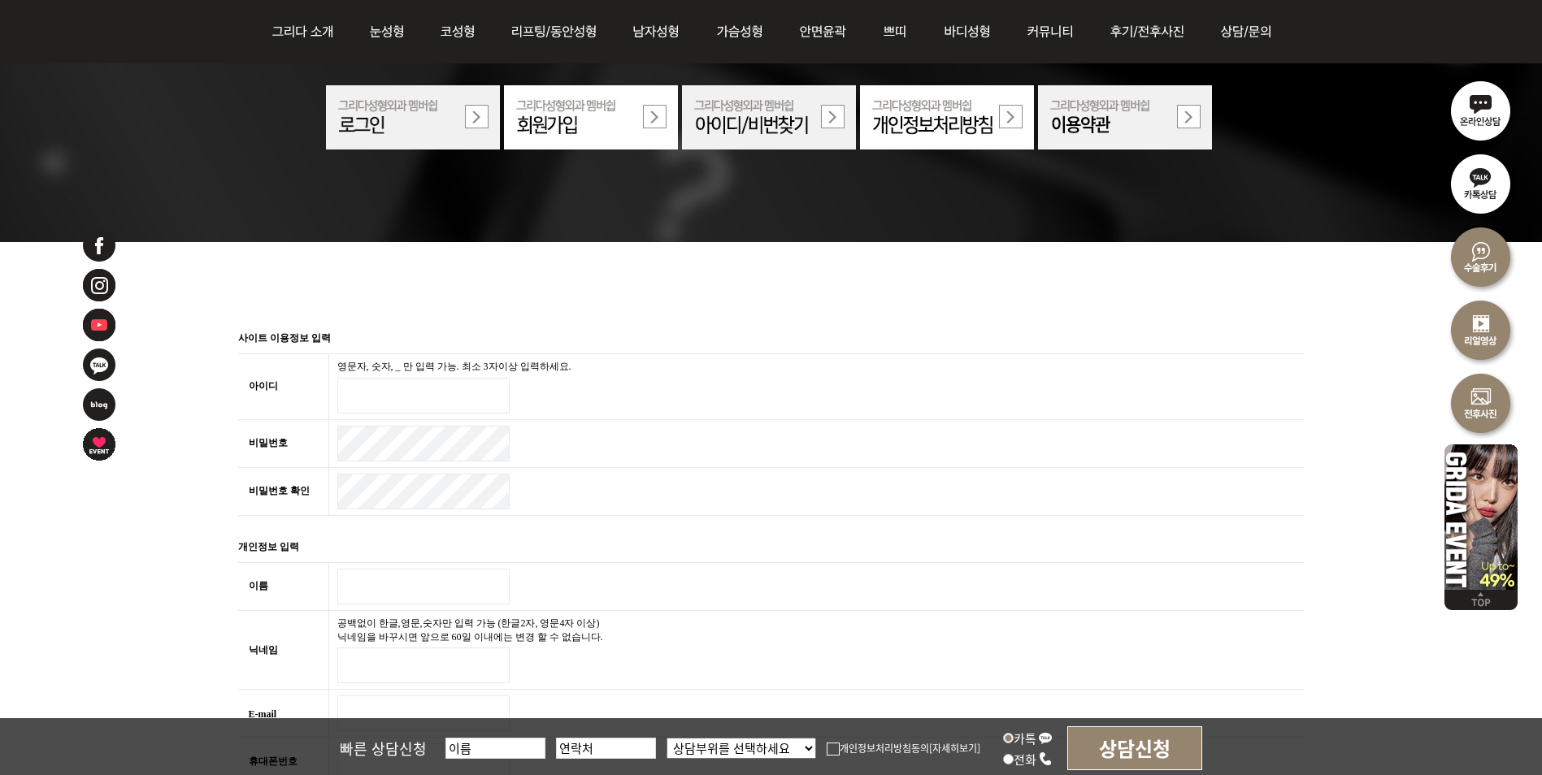
scroll to position [406, 0]
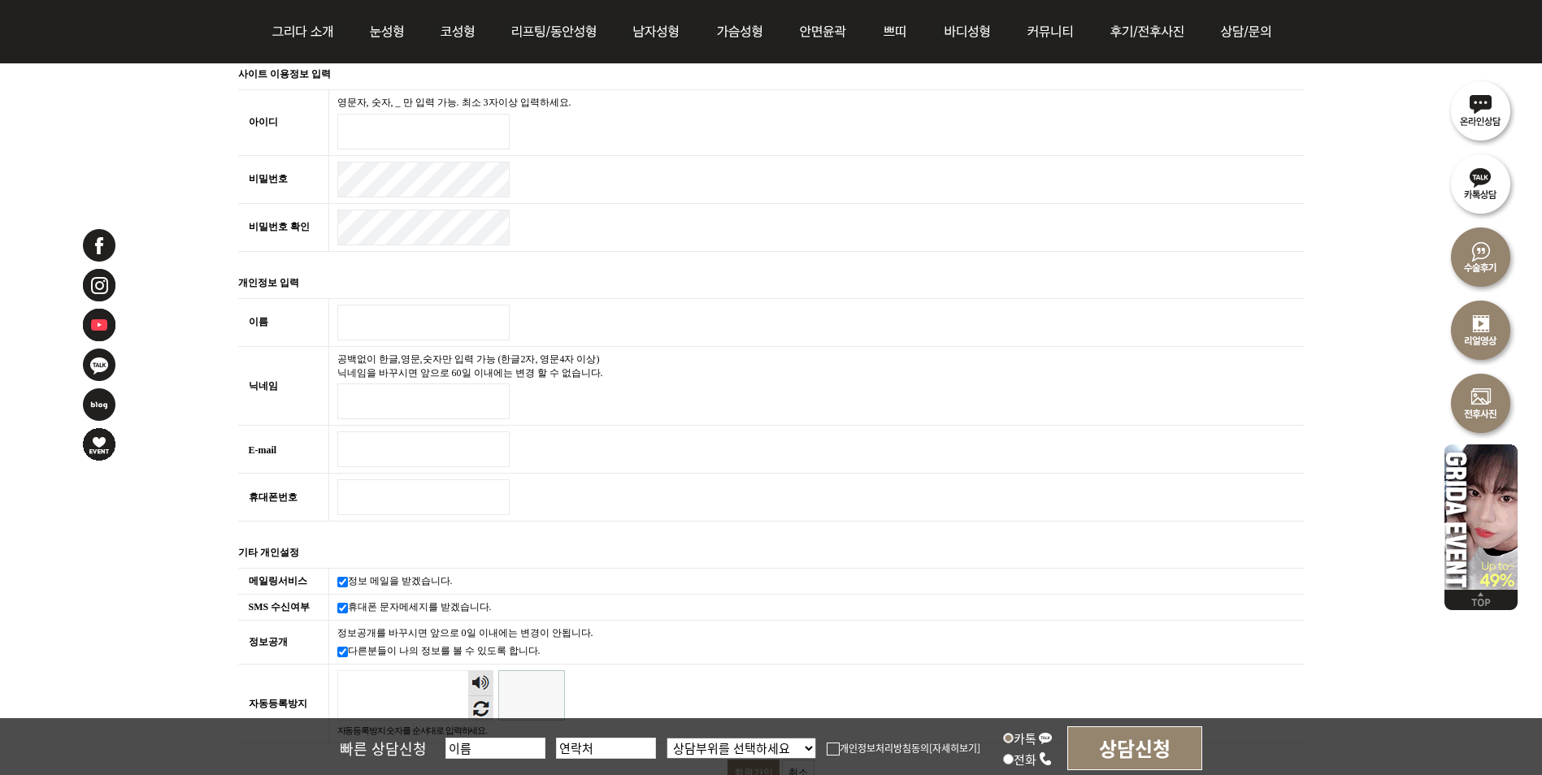
click at [410, 124] on input "아이디 필수" at bounding box center [423, 132] width 172 height 36
type input "일"
type input "dksrud123"
type input "r"
type input "김예지"
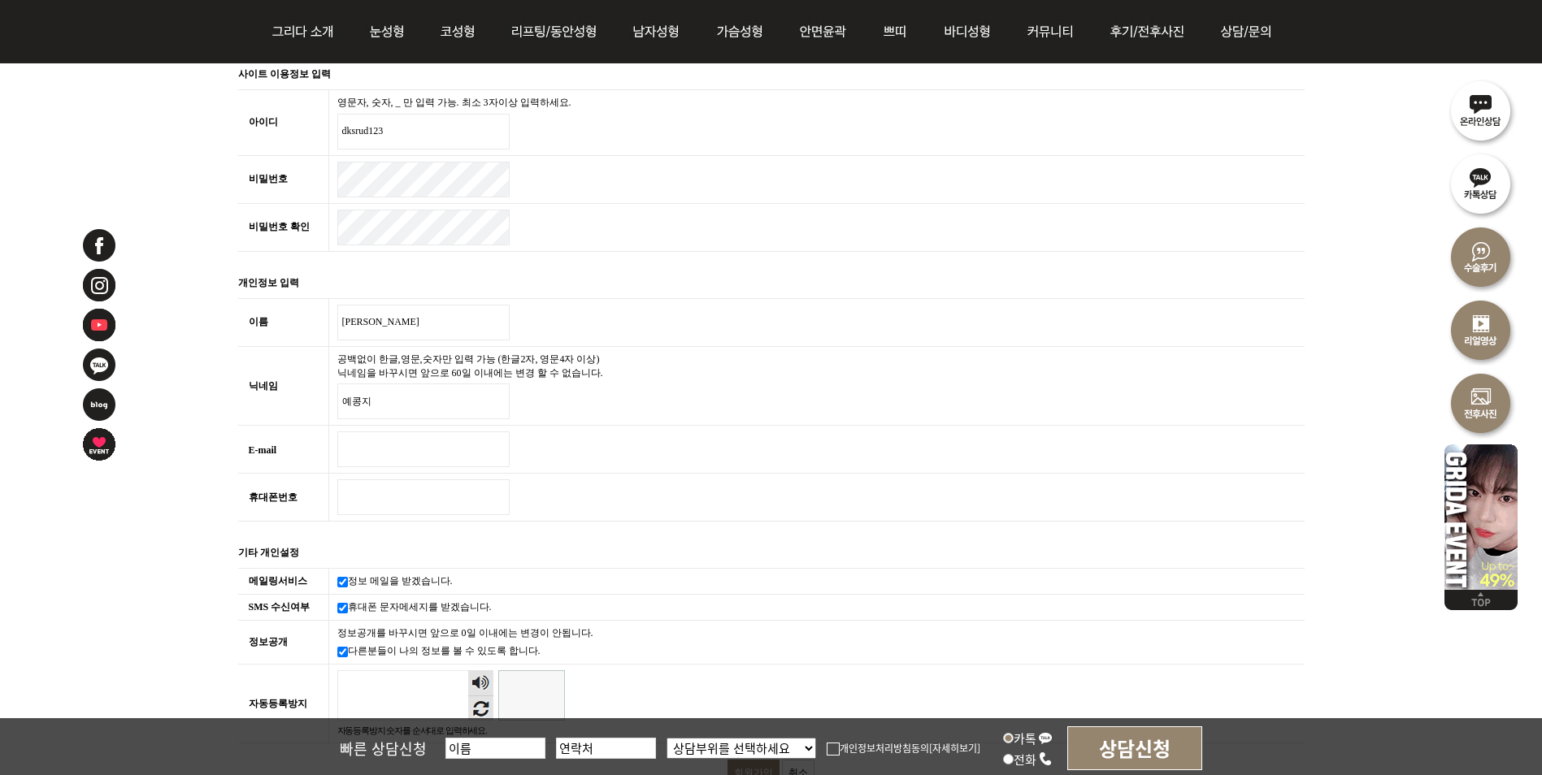
type input "예콩지"
type input "dlfdnjf26dlf@naver.com"
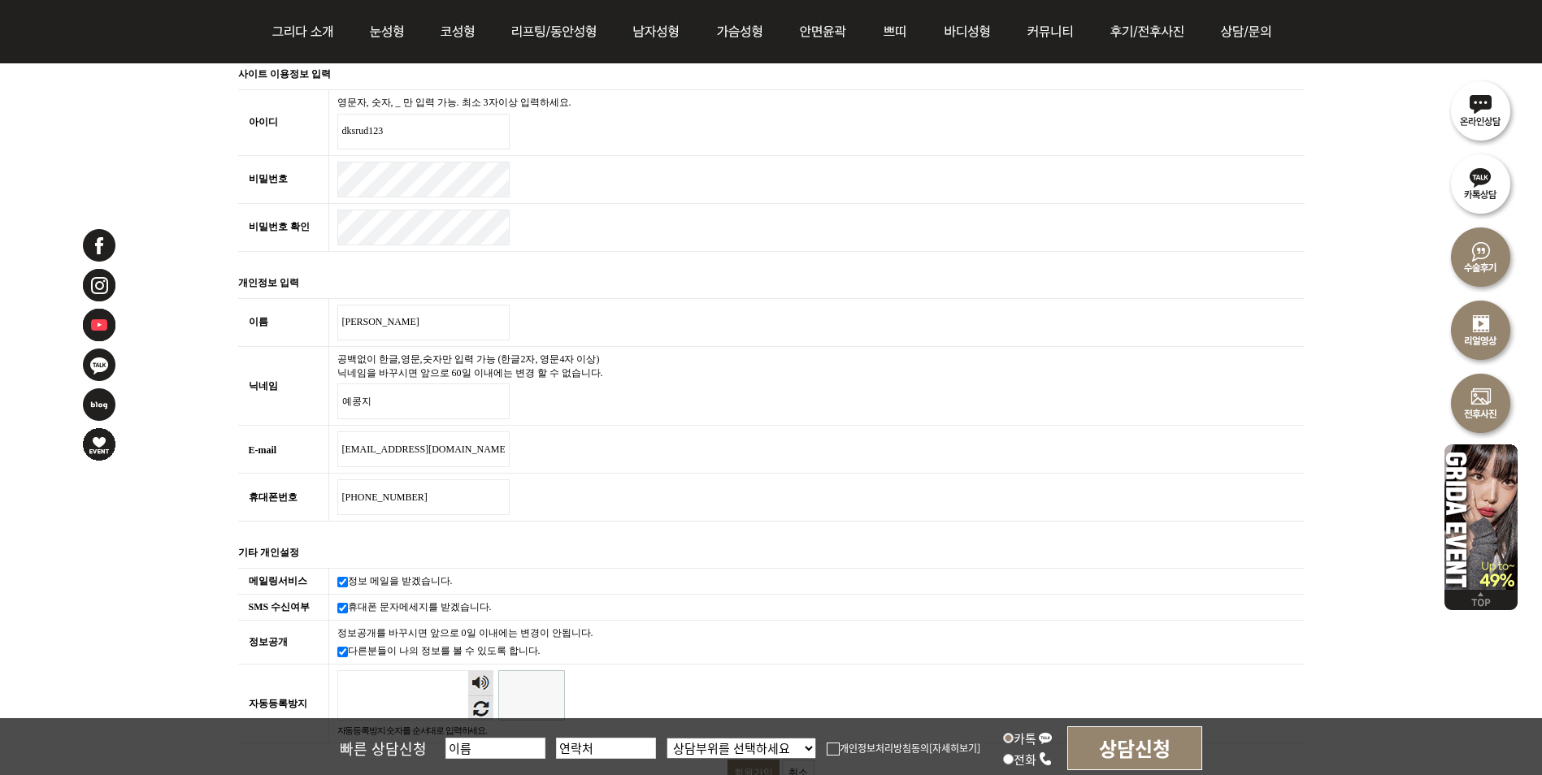
type input "010-2064-9812"
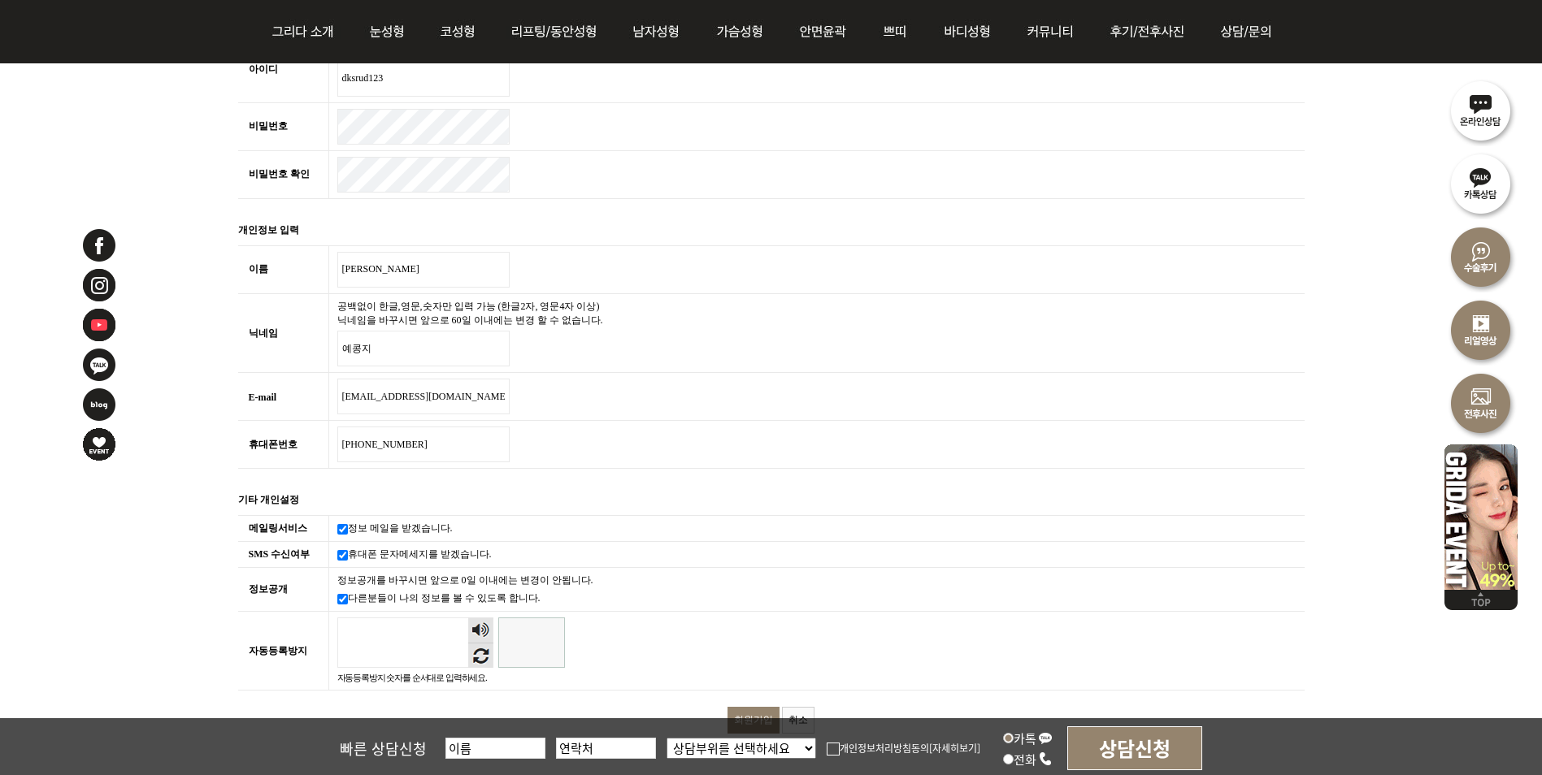
scroll to position [488, 0]
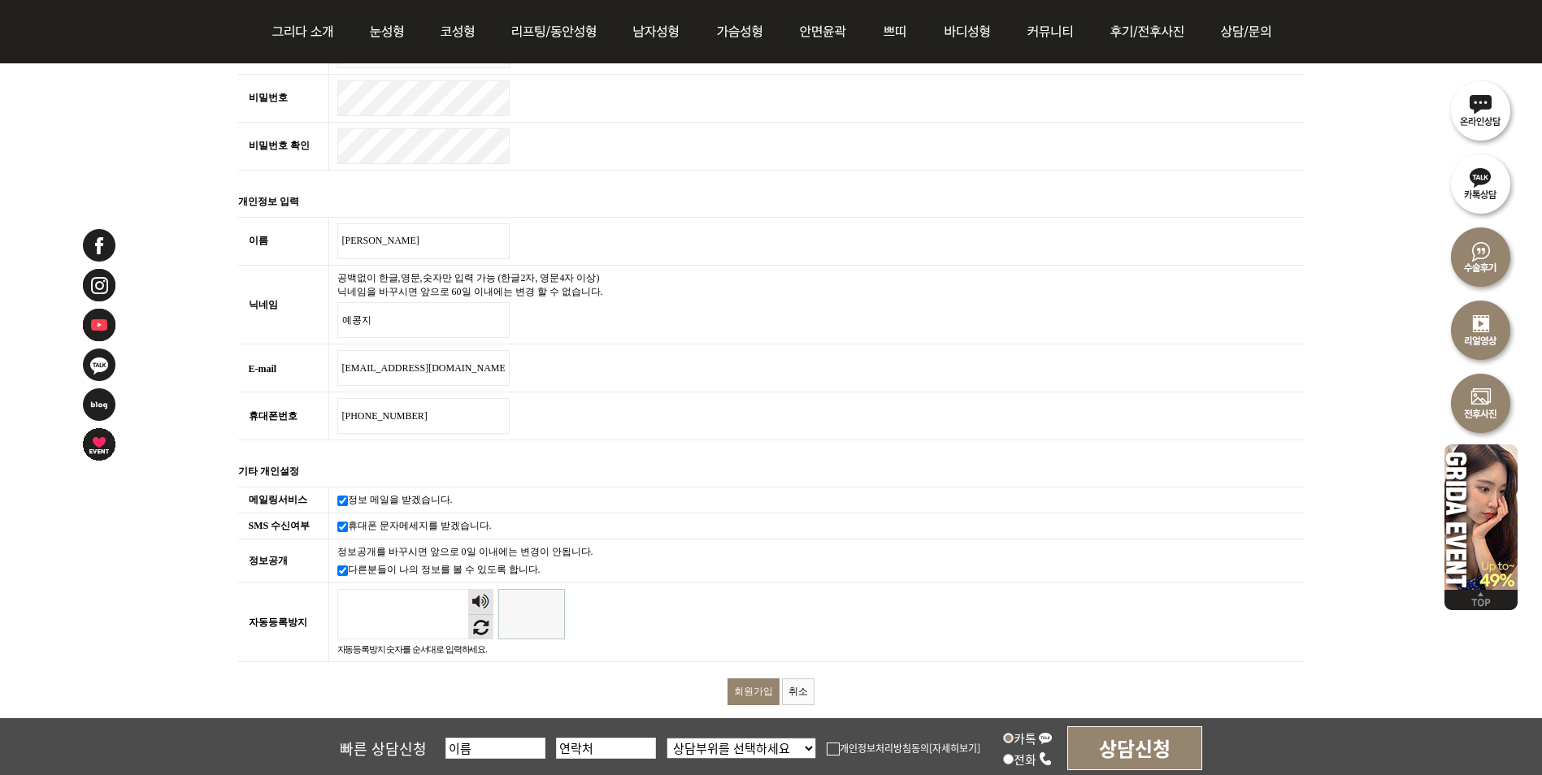
click at [508, 612] on input "자동등록방지" at bounding box center [531, 614] width 67 height 50
type input "427491"
click at [760, 691] on input "회원가입" at bounding box center [754, 692] width 52 height 27
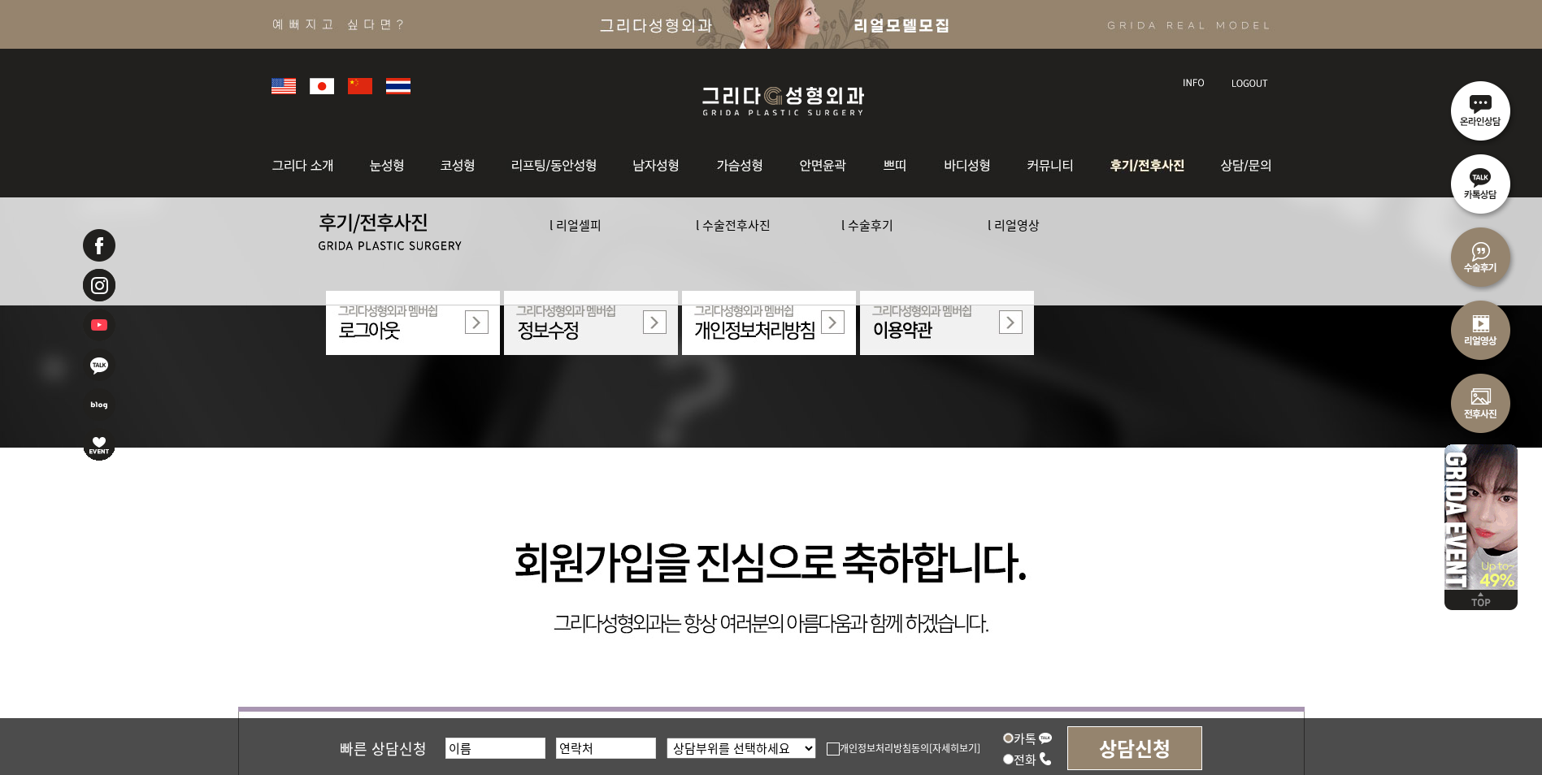
click at [1144, 162] on img at bounding box center [1149, 165] width 113 height 63
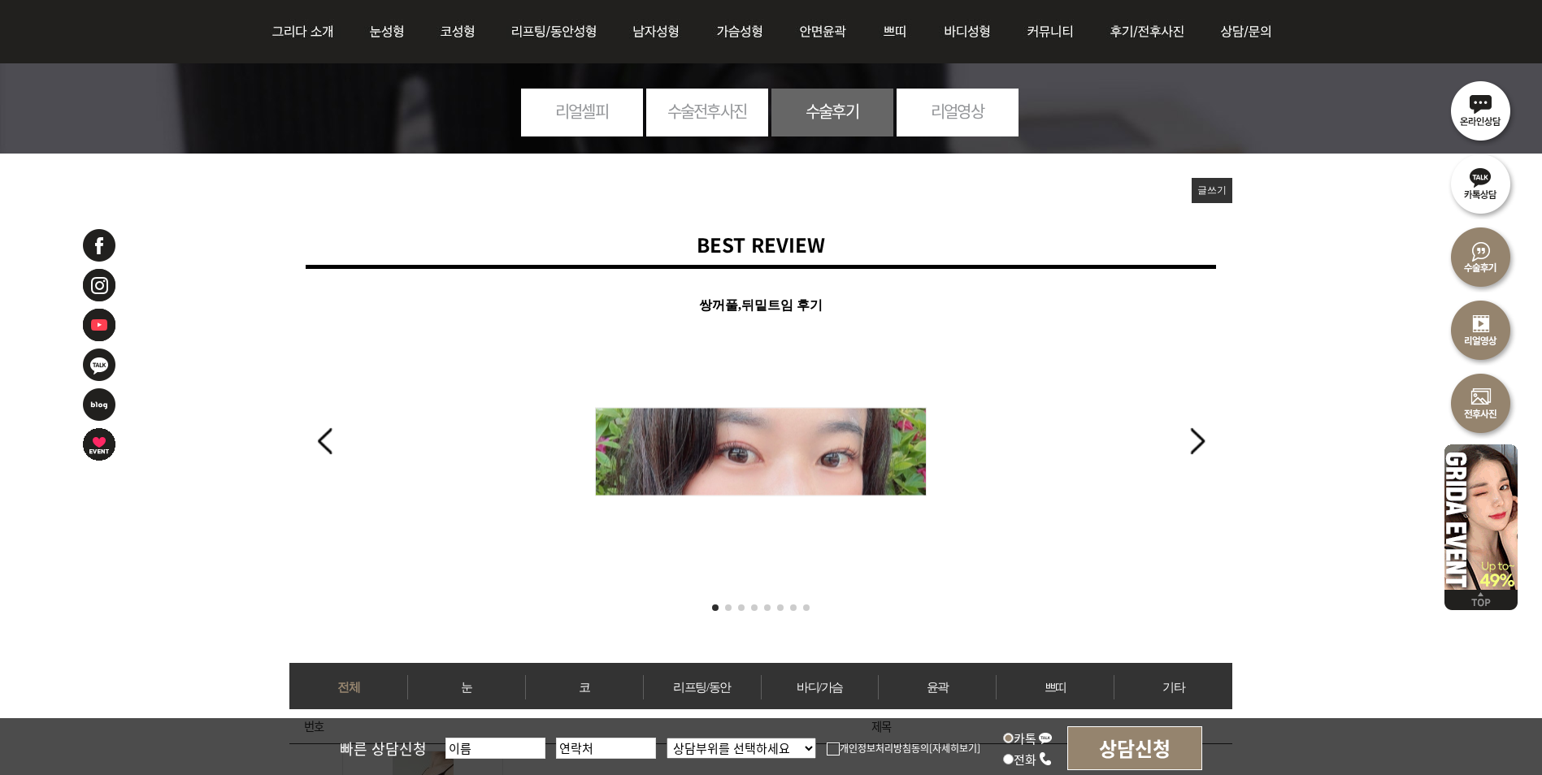
scroll to position [488, 0]
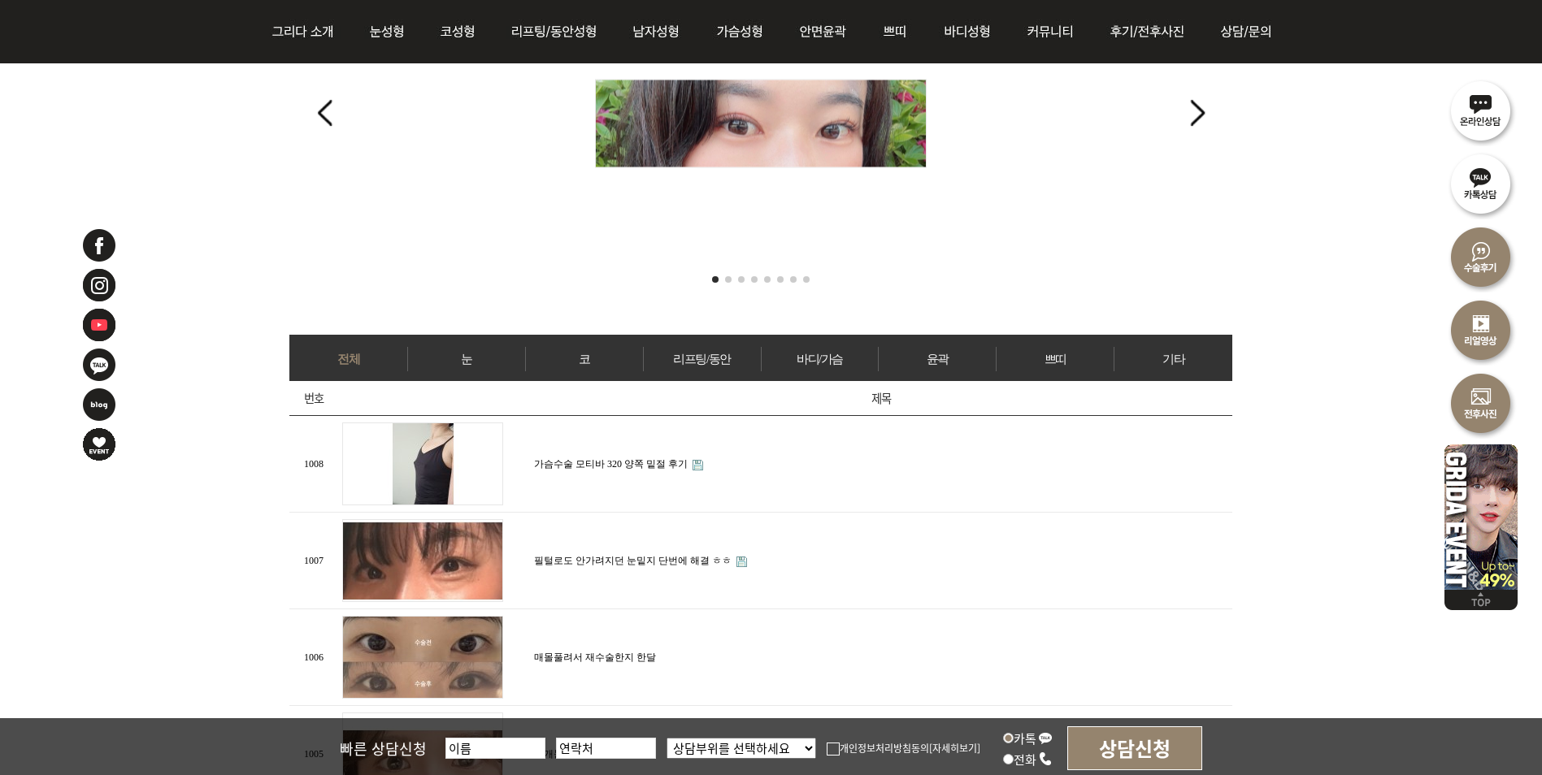
click at [823, 135] on img at bounding box center [761, 124] width 332 height 89
click at [455, 354] on link "눈" at bounding box center [466, 359] width 117 height 24
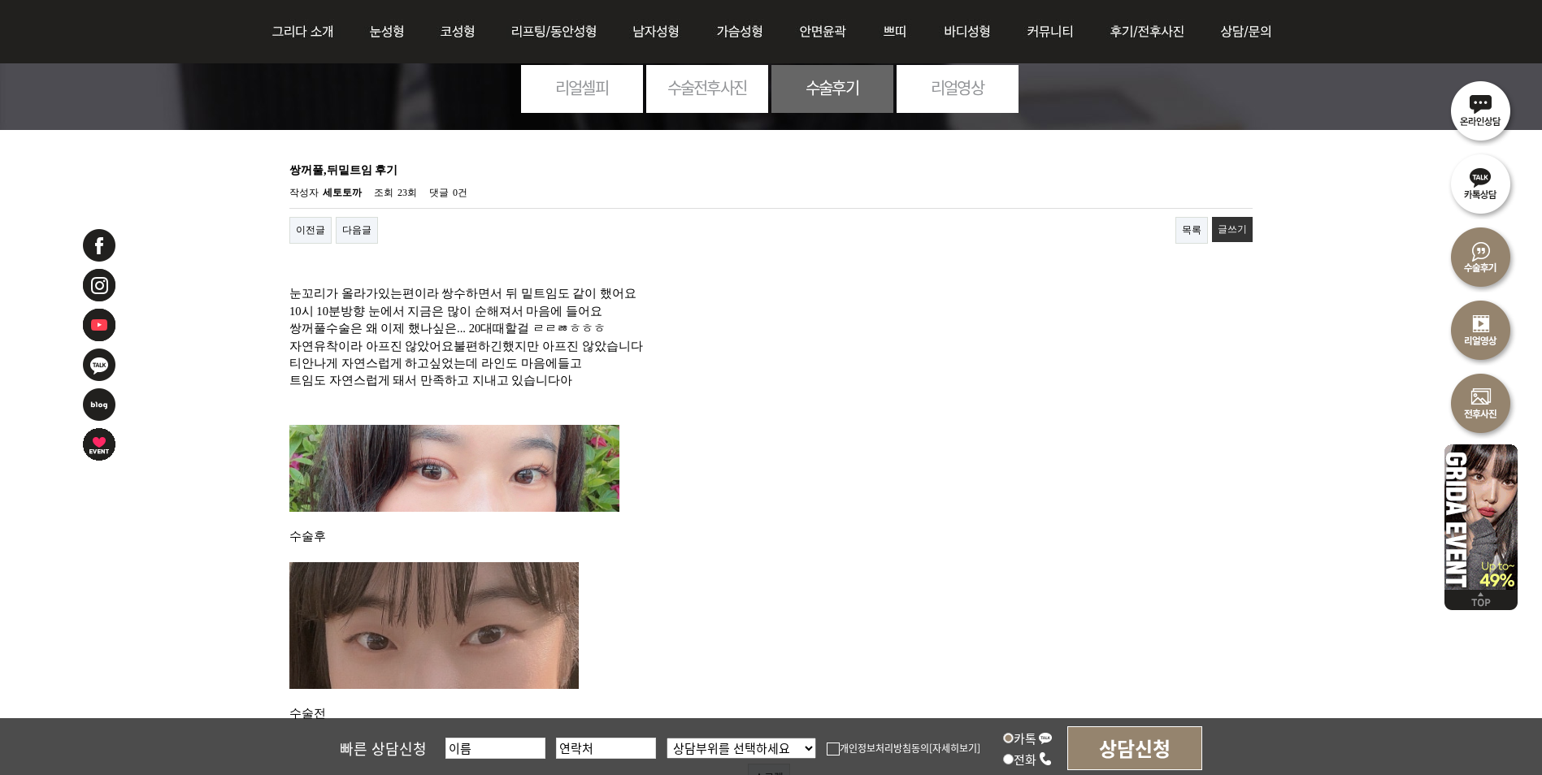
scroll to position [163, 0]
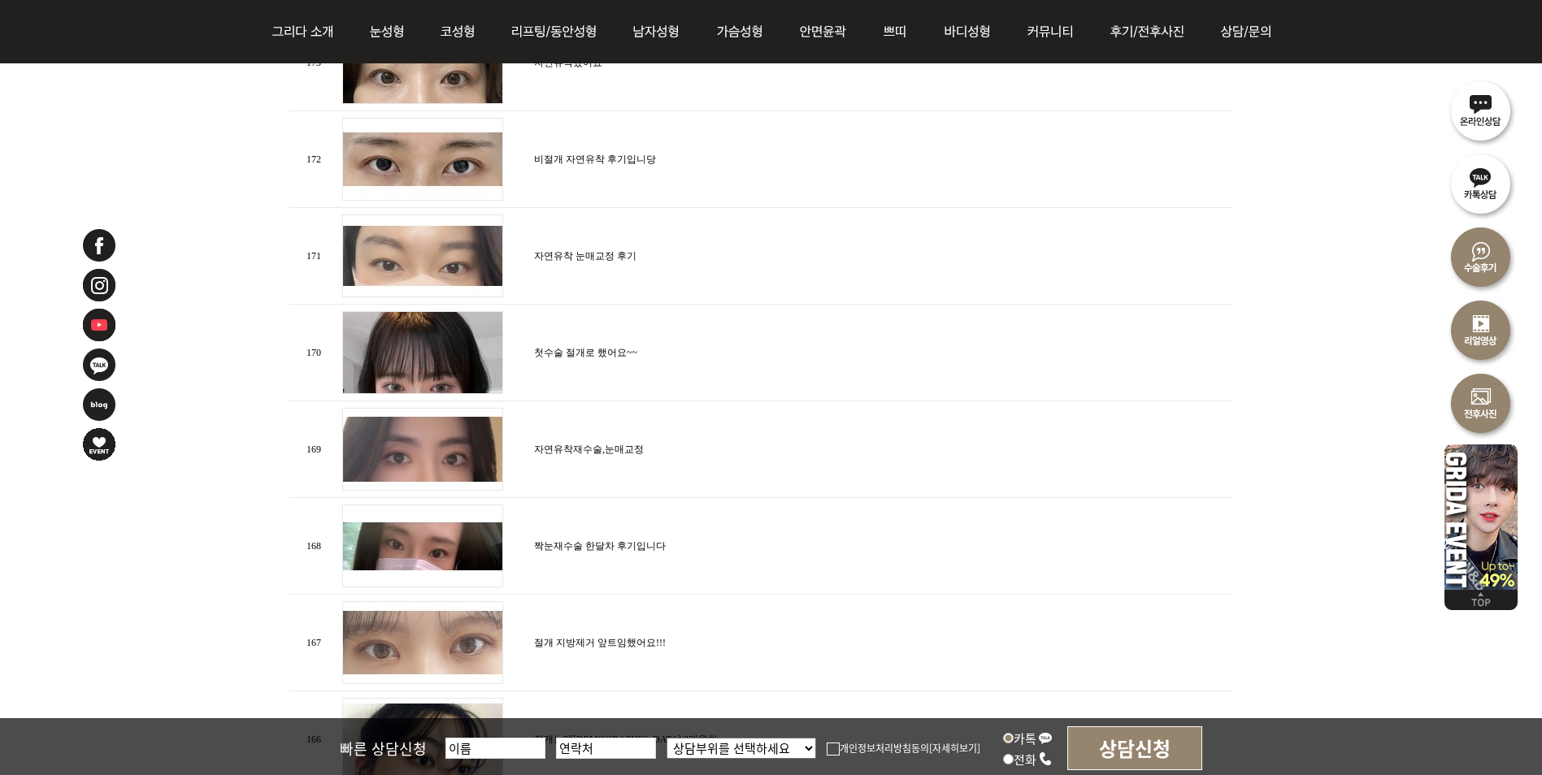
scroll to position [1788, 0]
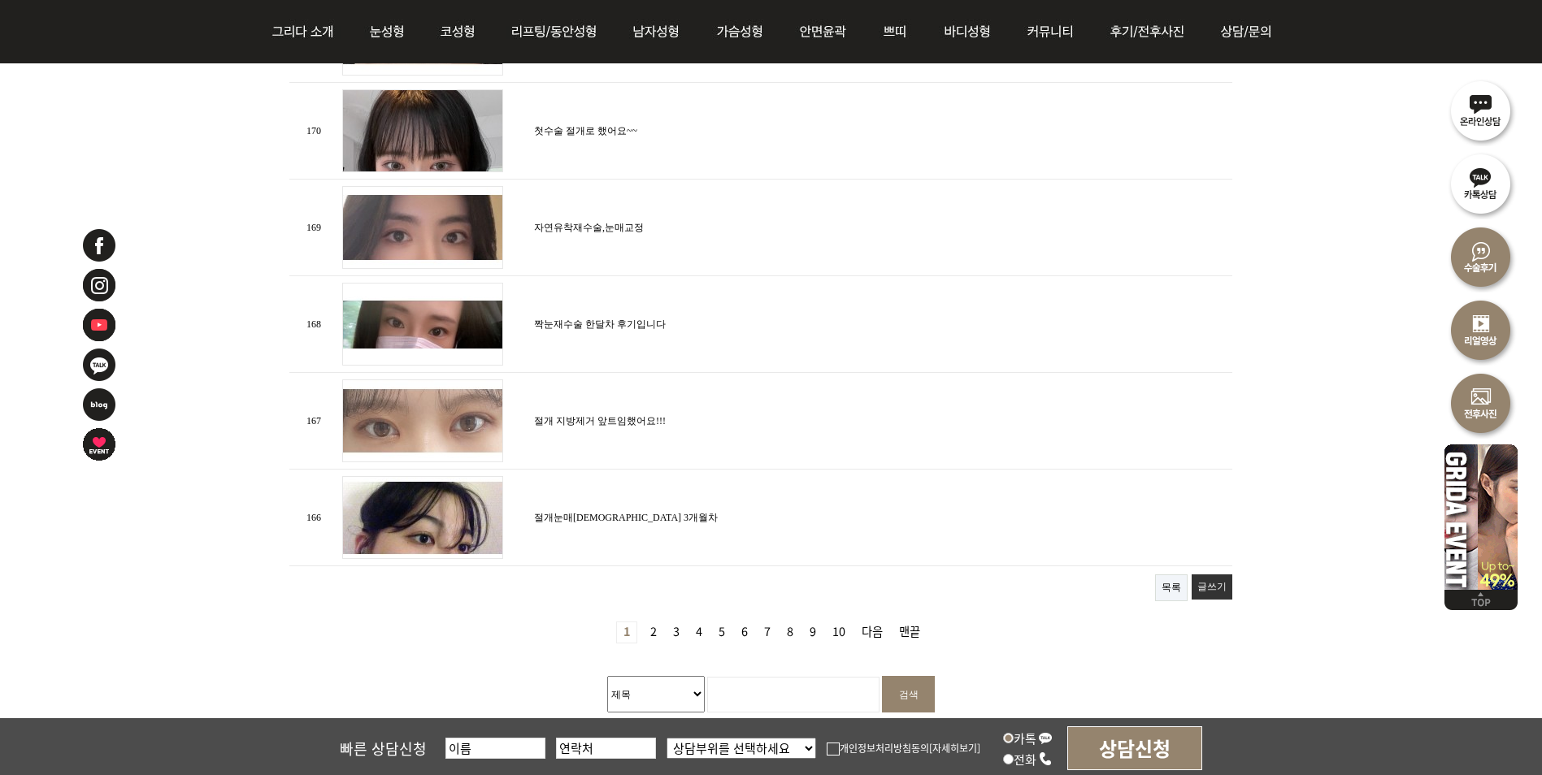
click at [655, 631] on link "2 페이지" at bounding box center [654, 633] width 20 height 20
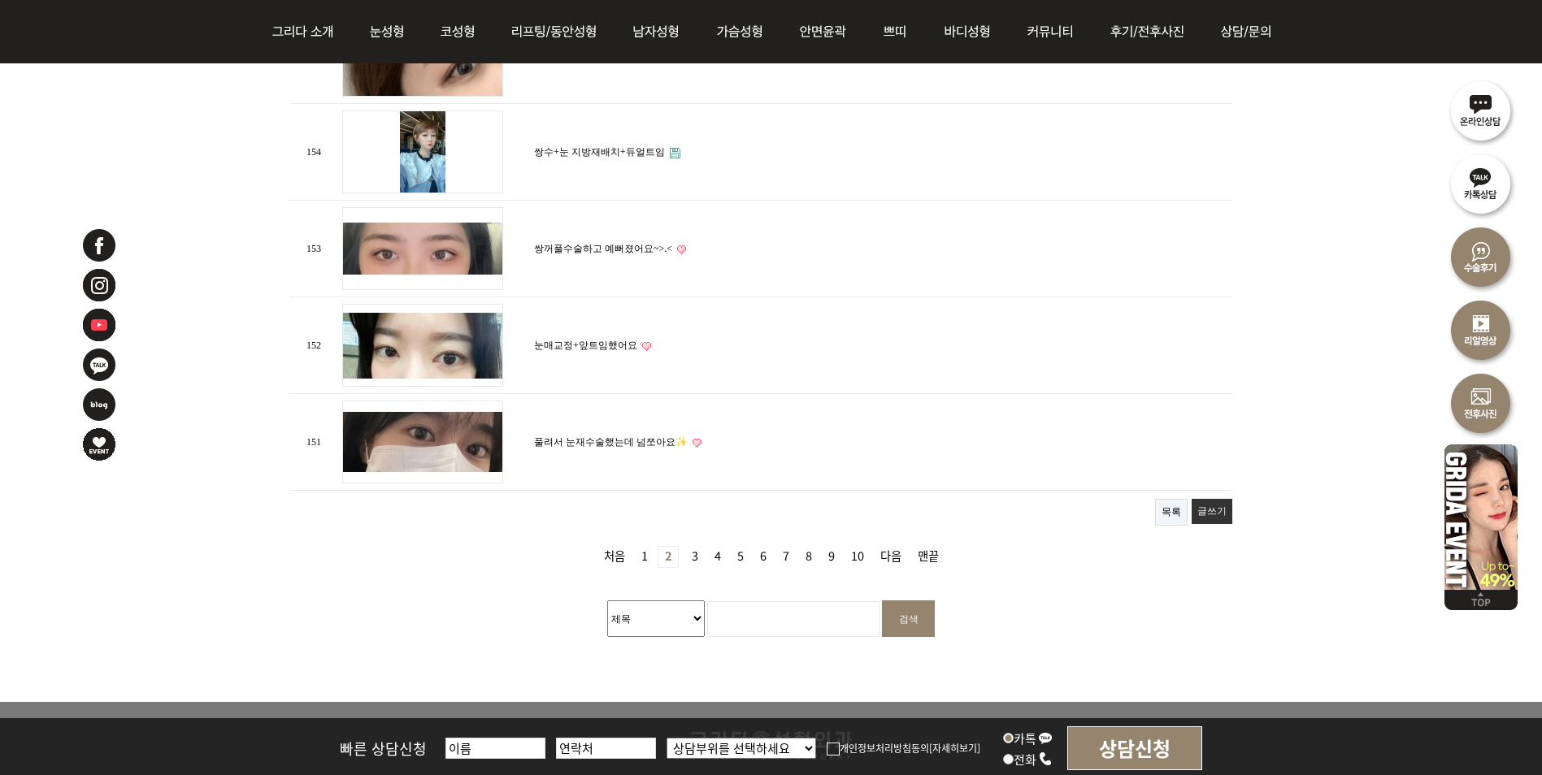
scroll to position [1870, 0]
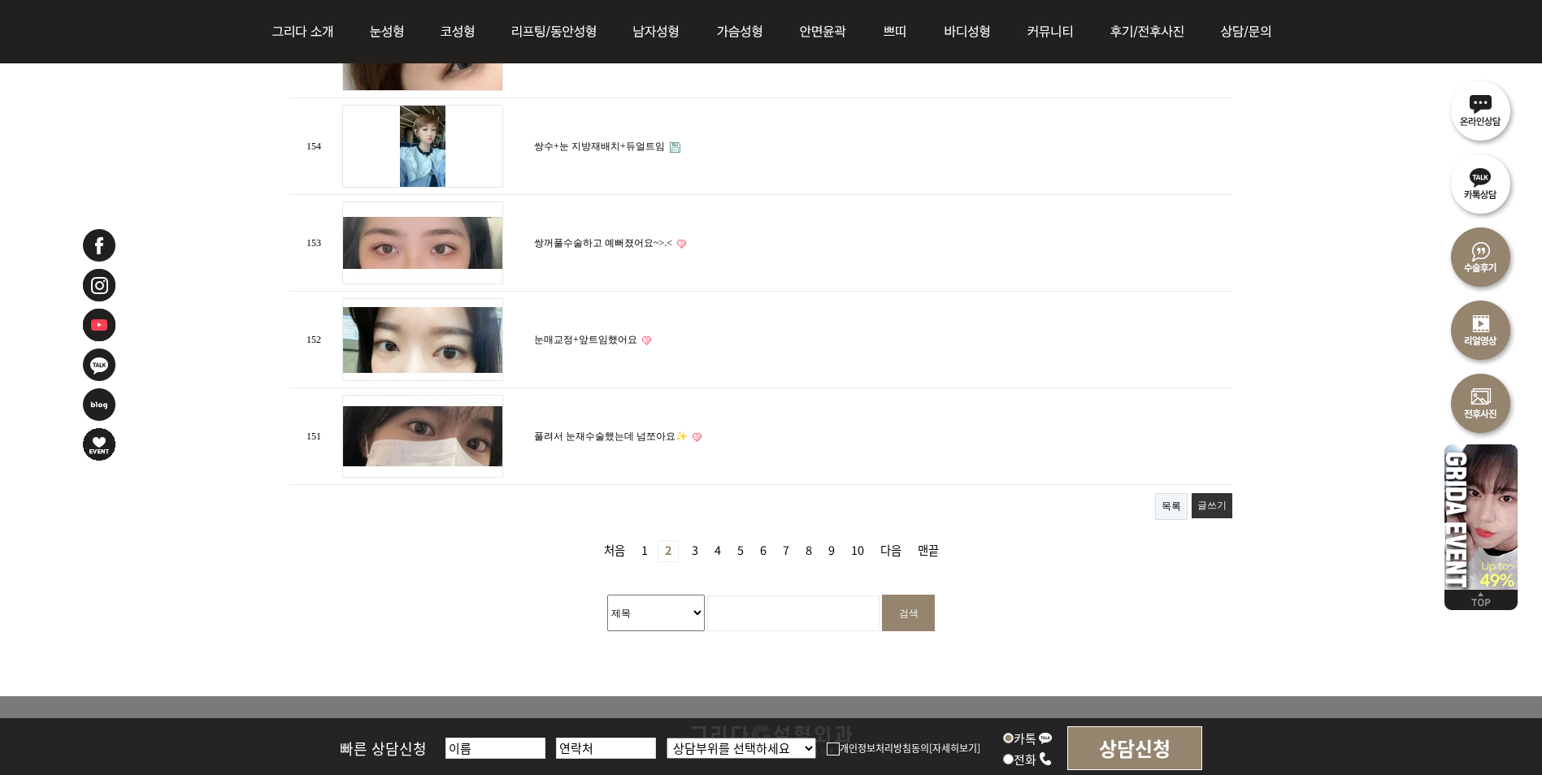
click at [689, 545] on link "3 페이지" at bounding box center [695, 551] width 20 height 20
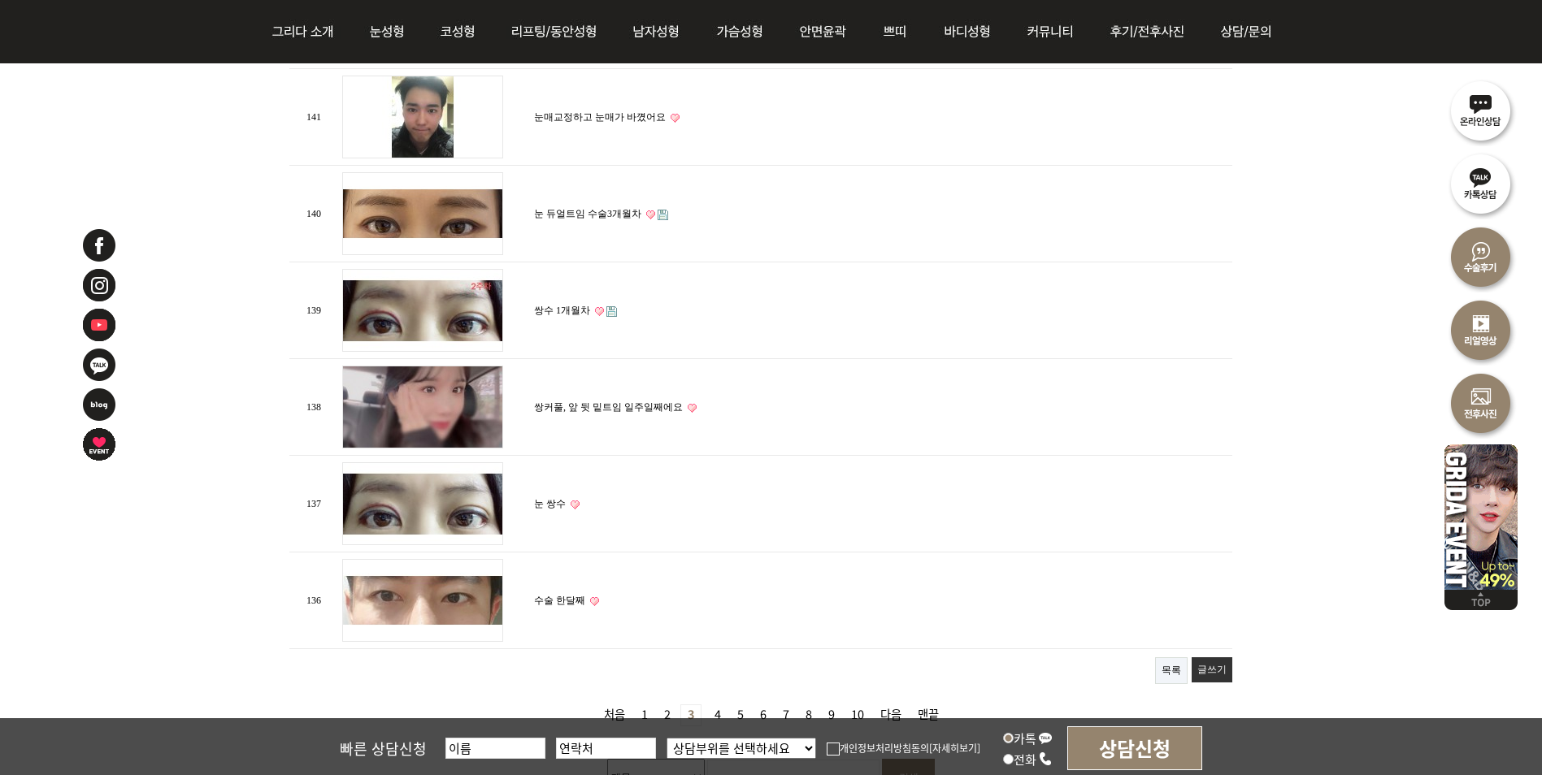
scroll to position [1707, 0]
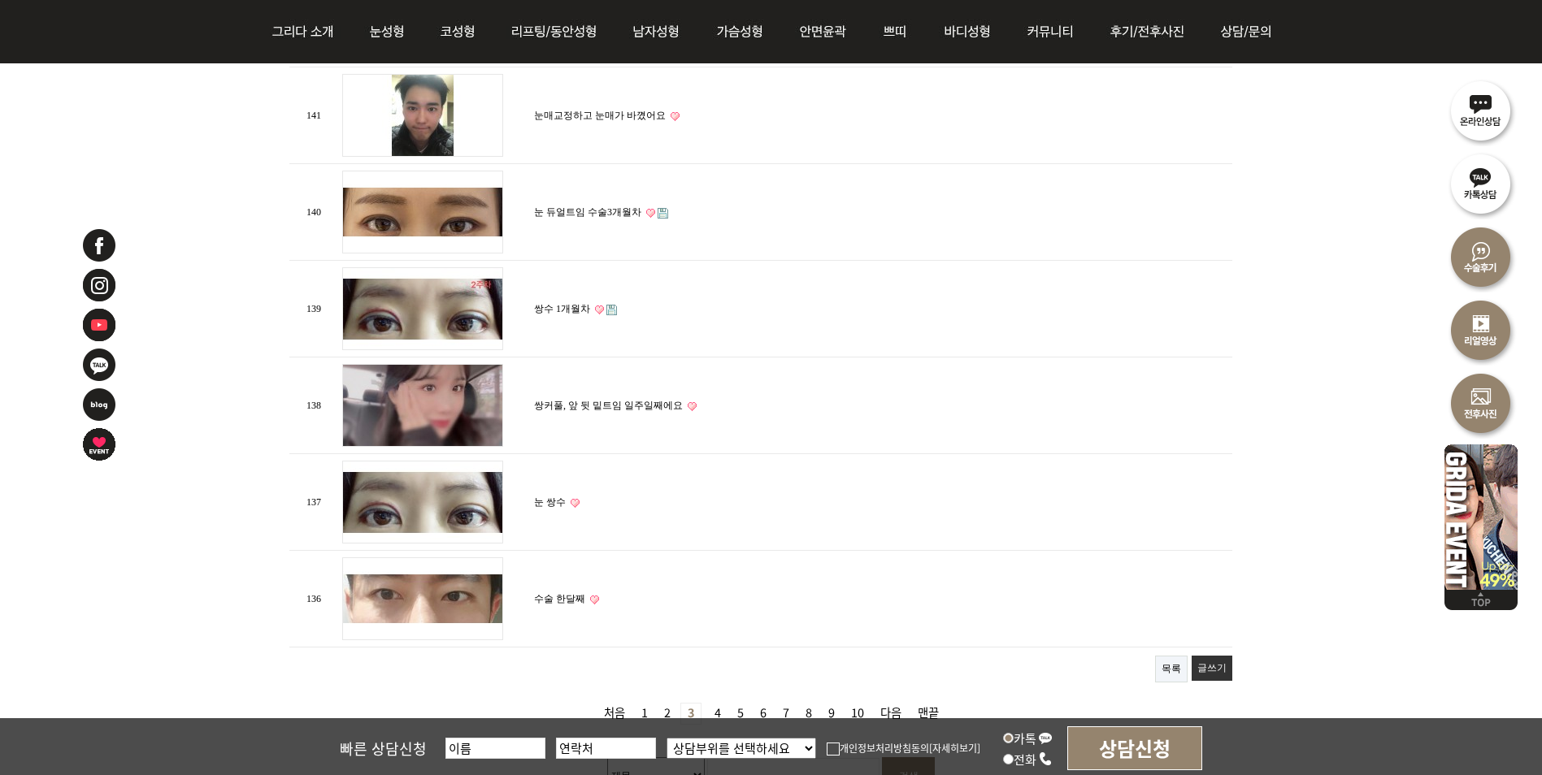
click at [641, 402] on link "쌍커풀, 앞 뒷 밑트임 일주일째에요" at bounding box center [608, 405] width 149 height 11
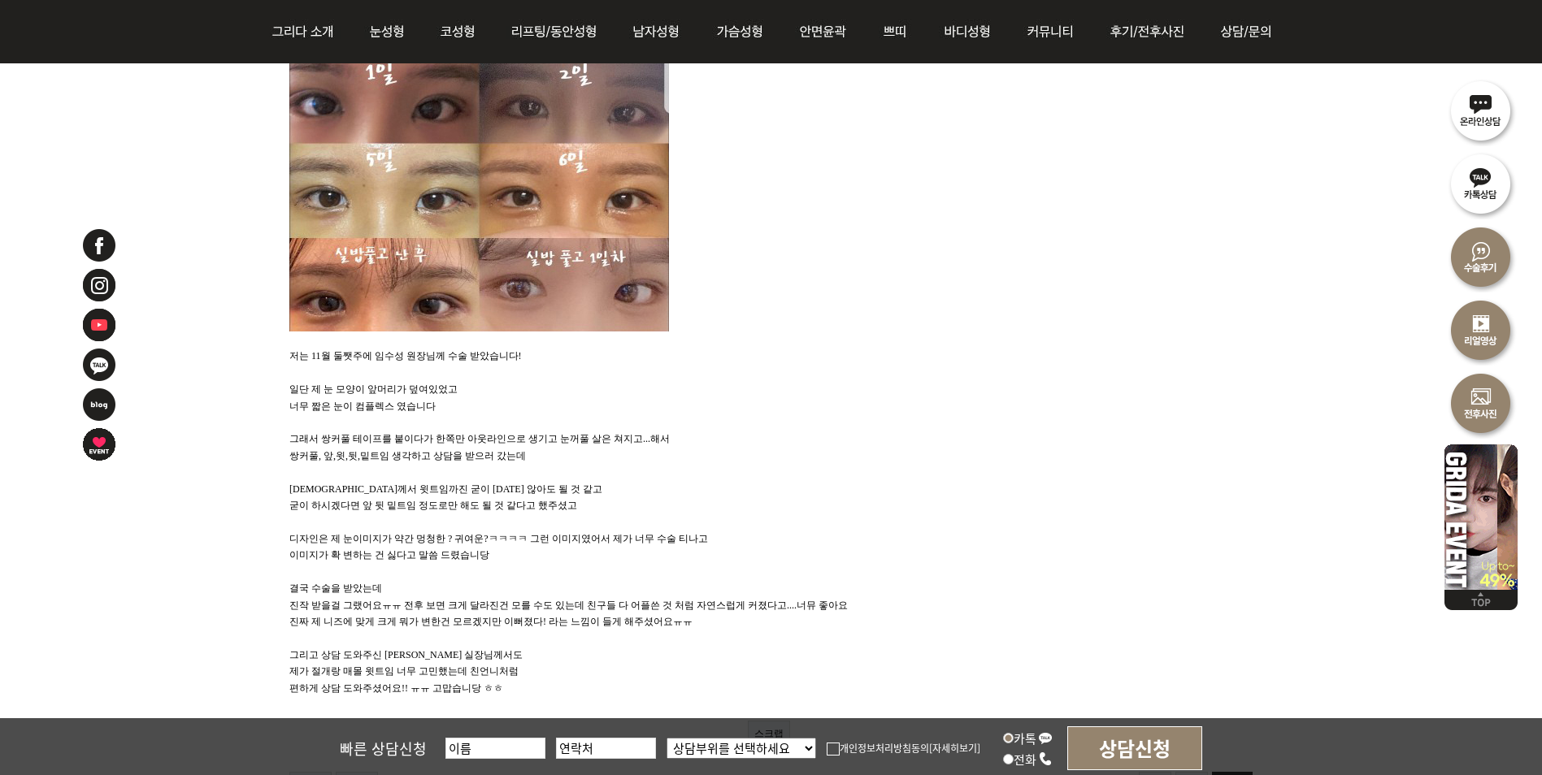
scroll to position [813, 0]
